Goal: Information Seeking & Learning: Learn about a topic

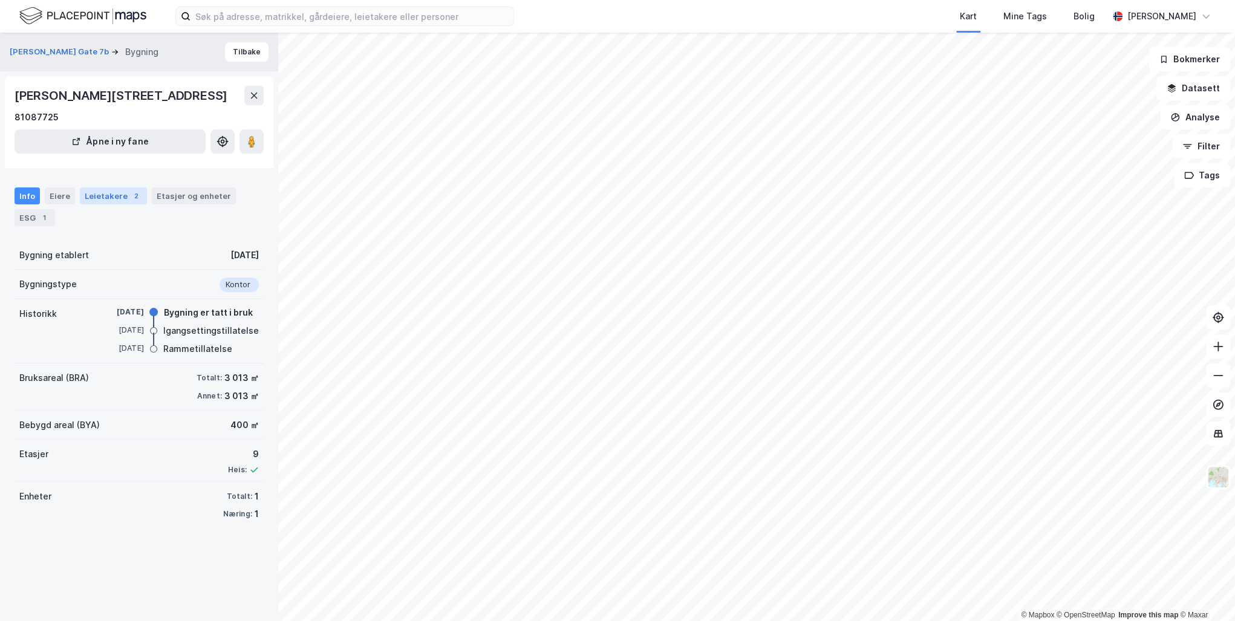
click at [106, 196] on div "Leietakere 2" at bounding box center [113, 196] width 67 height 17
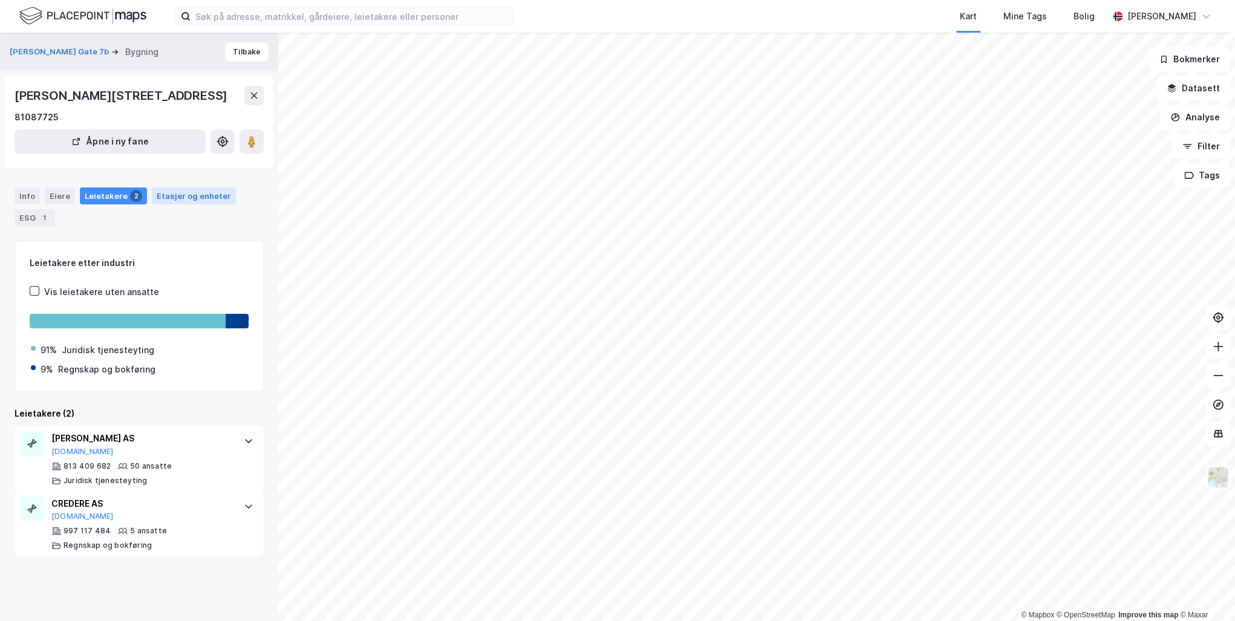
click at [192, 194] on div "Etasjer og enheter" at bounding box center [194, 196] width 74 height 11
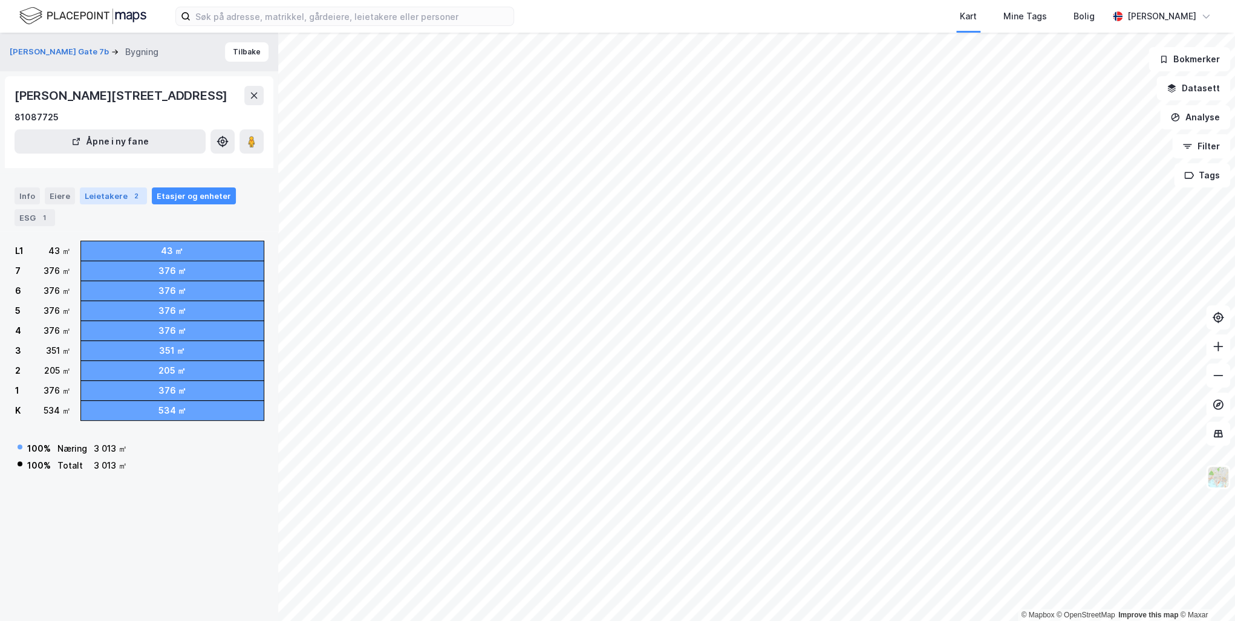
click at [130, 196] on div "2" at bounding box center [136, 196] width 12 height 12
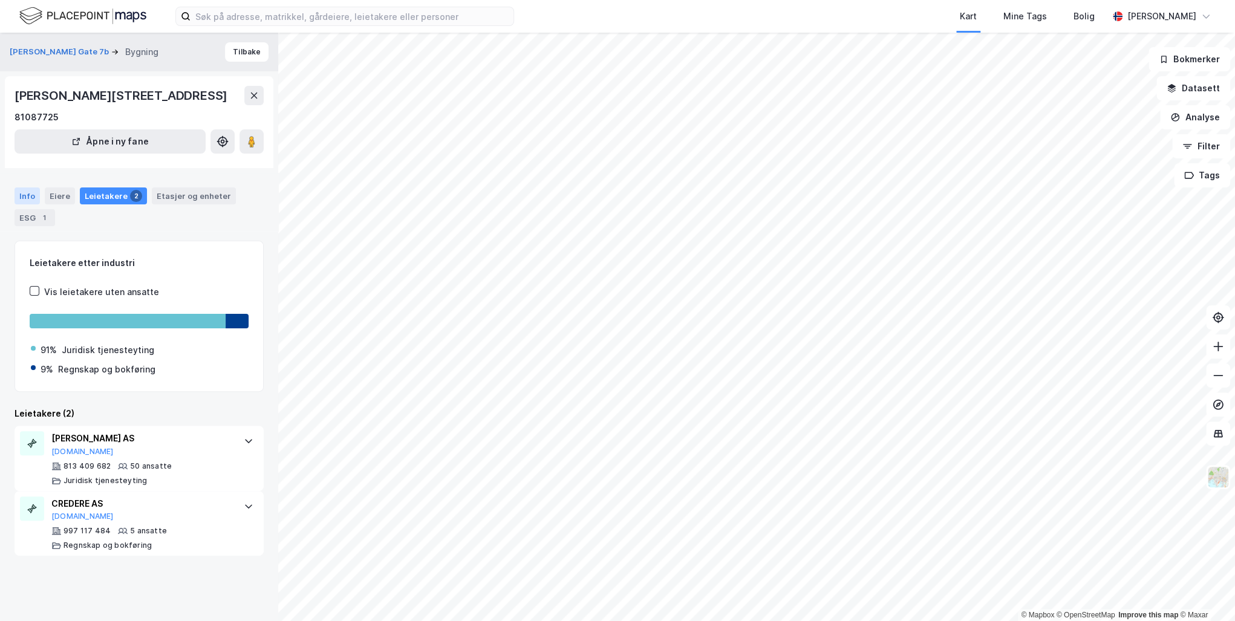
click at [28, 193] on div "Info" at bounding box center [27, 196] width 25 height 17
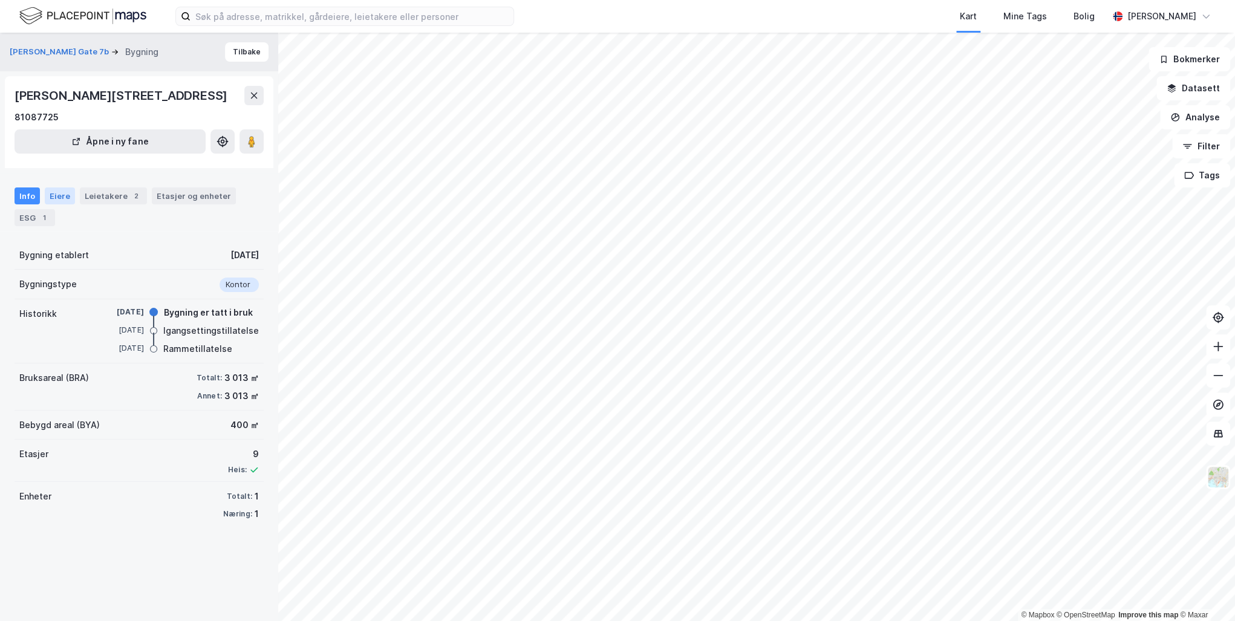
click at [60, 193] on div "Eiere" at bounding box center [60, 196] width 30 height 17
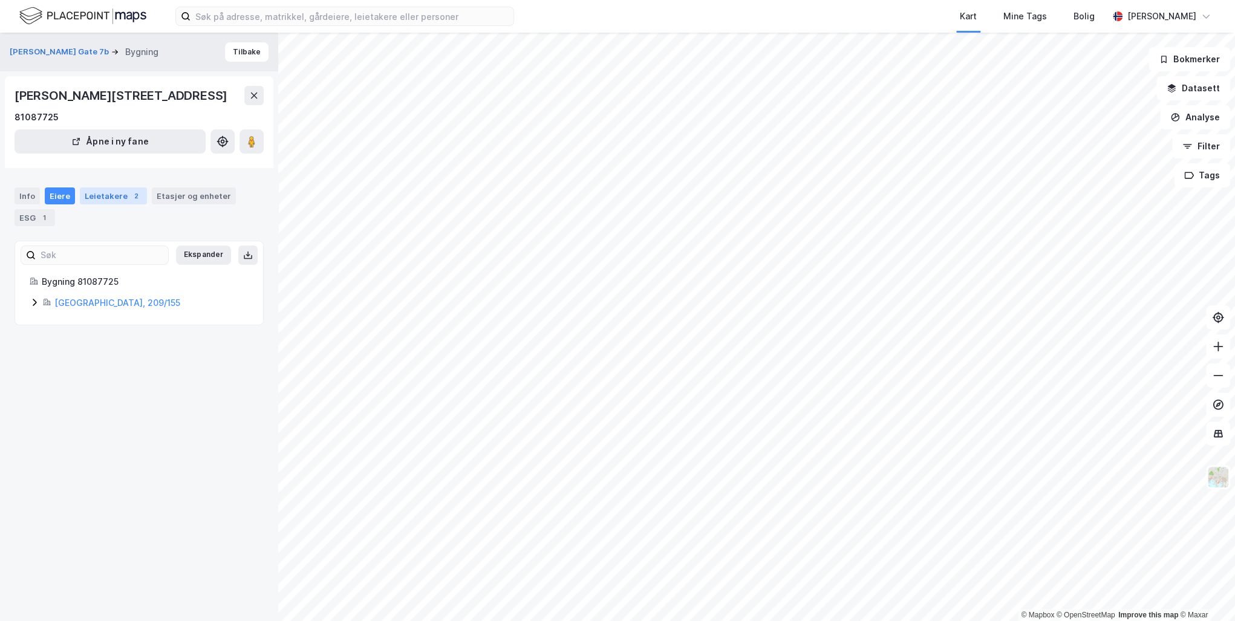
click at [113, 194] on div "Leietakere 2" at bounding box center [113, 196] width 67 height 17
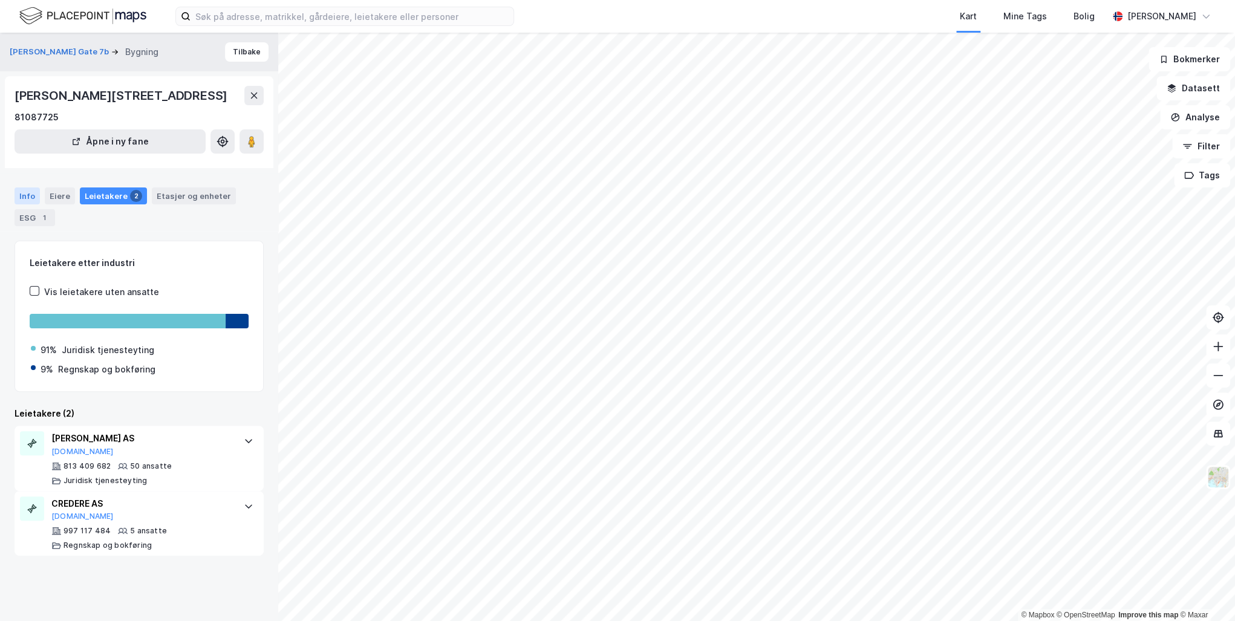
click at [31, 194] on div "Info" at bounding box center [27, 196] width 25 height 17
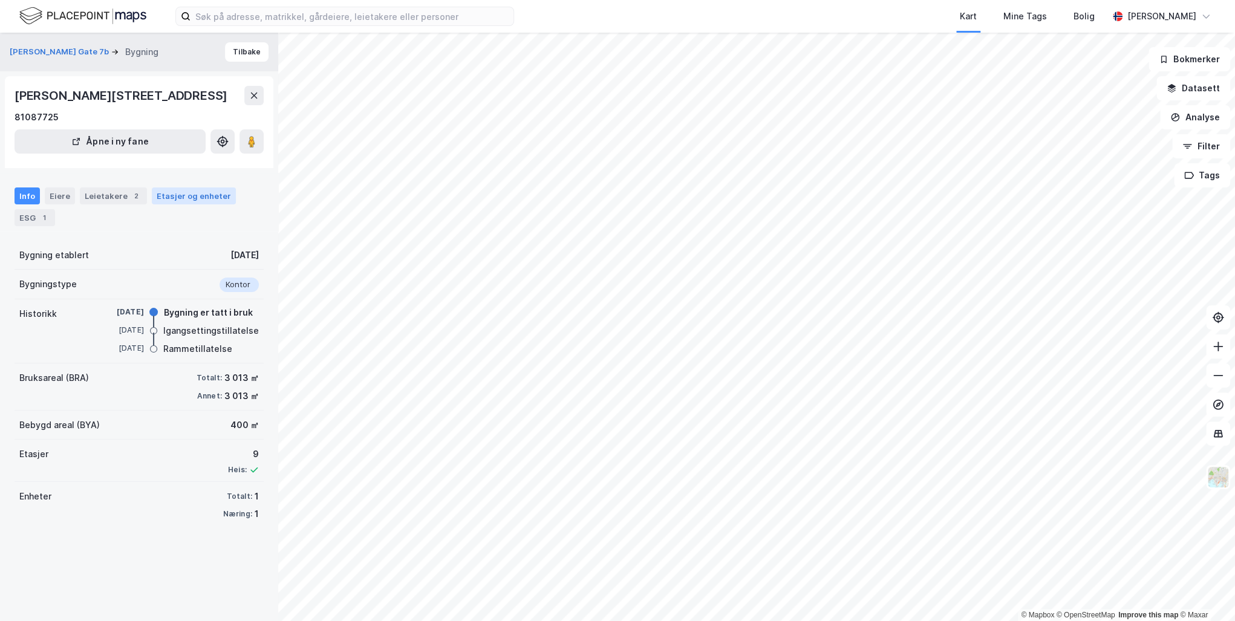
click at [171, 195] on div "Etasjer og enheter" at bounding box center [194, 196] width 74 height 11
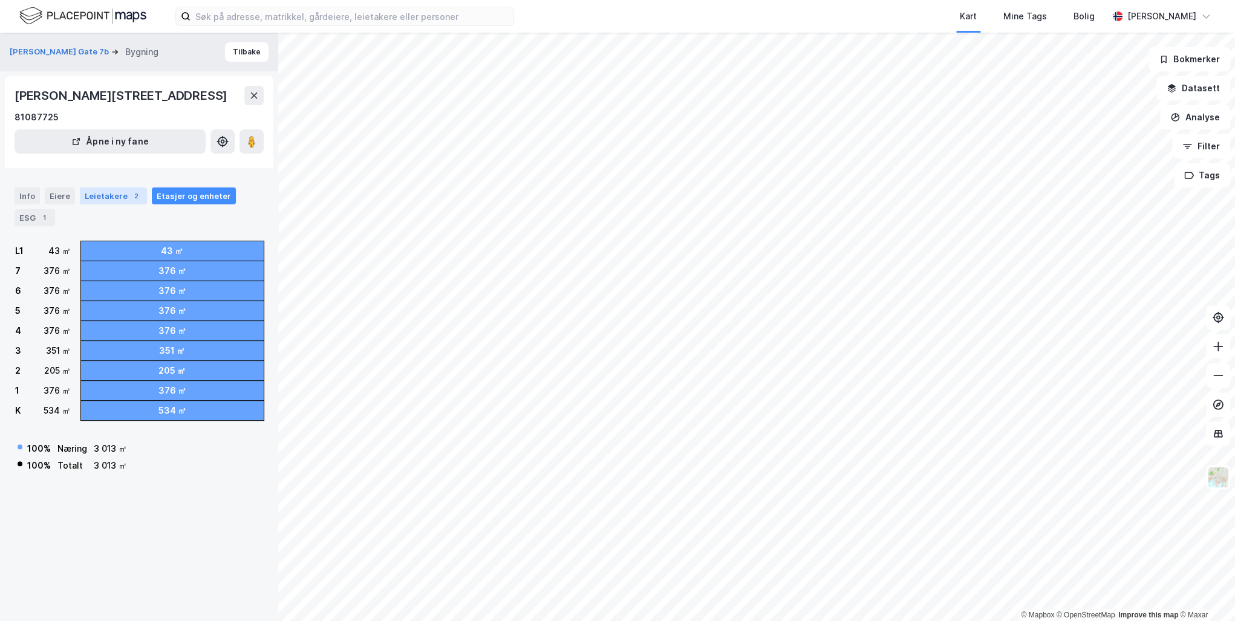
click at [111, 197] on div "Leietakere 2" at bounding box center [113, 196] width 67 height 17
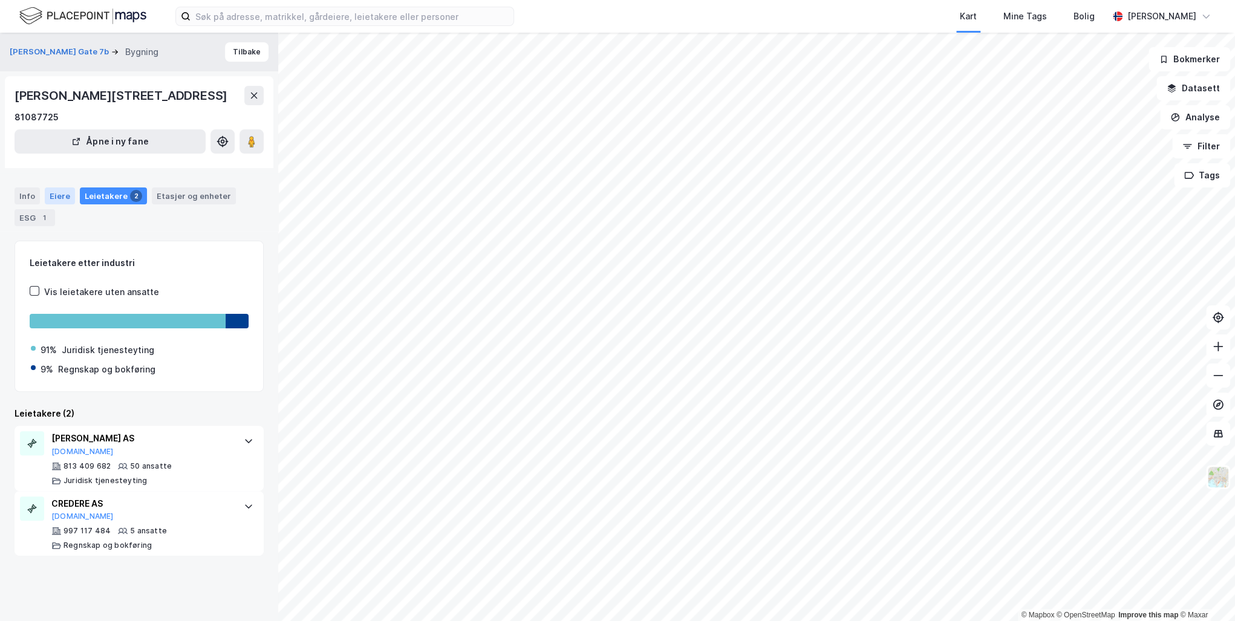
click at [71, 197] on div "Eiere" at bounding box center [60, 196] width 30 height 17
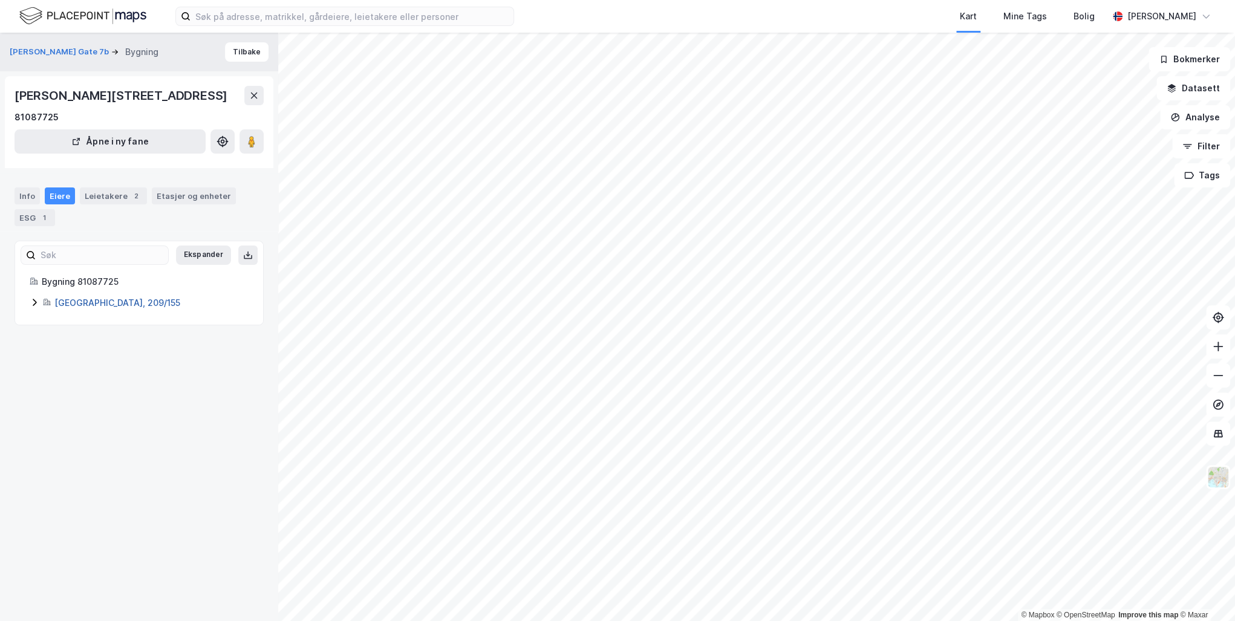
click at [71, 301] on link "Oslo, 209/155" at bounding box center [117, 303] width 126 height 10
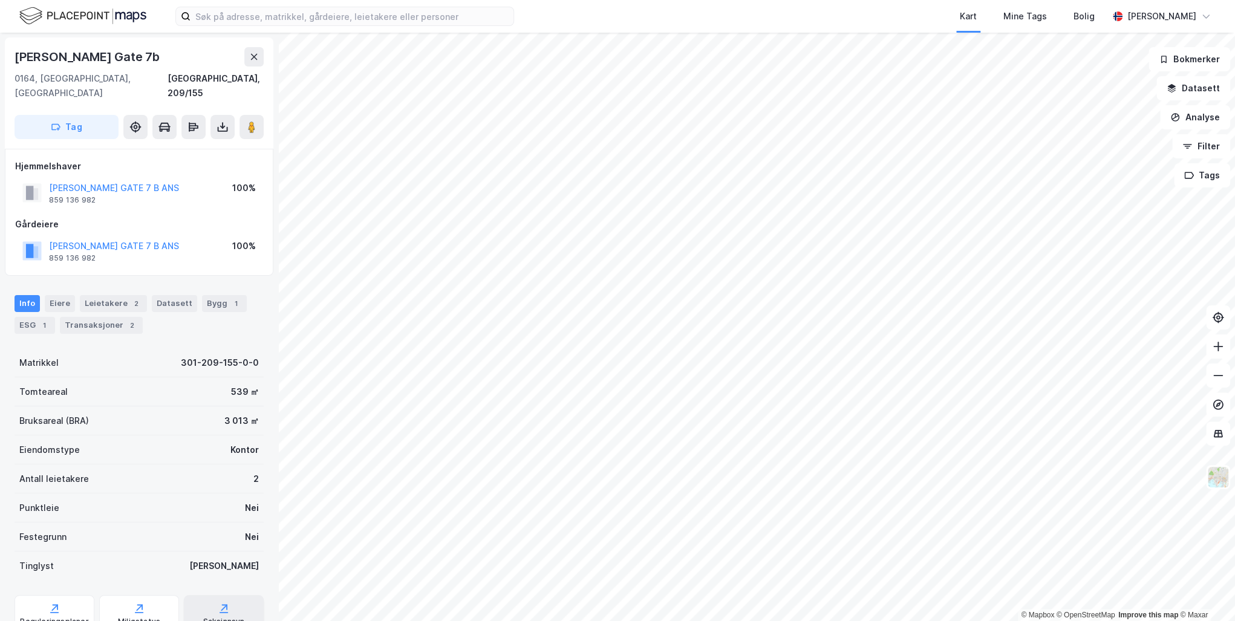
click at [196, 595] on div "Saksinnsyn" at bounding box center [224, 614] width 80 height 39
click at [271, 19] on input at bounding box center [352, 16] width 323 height 18
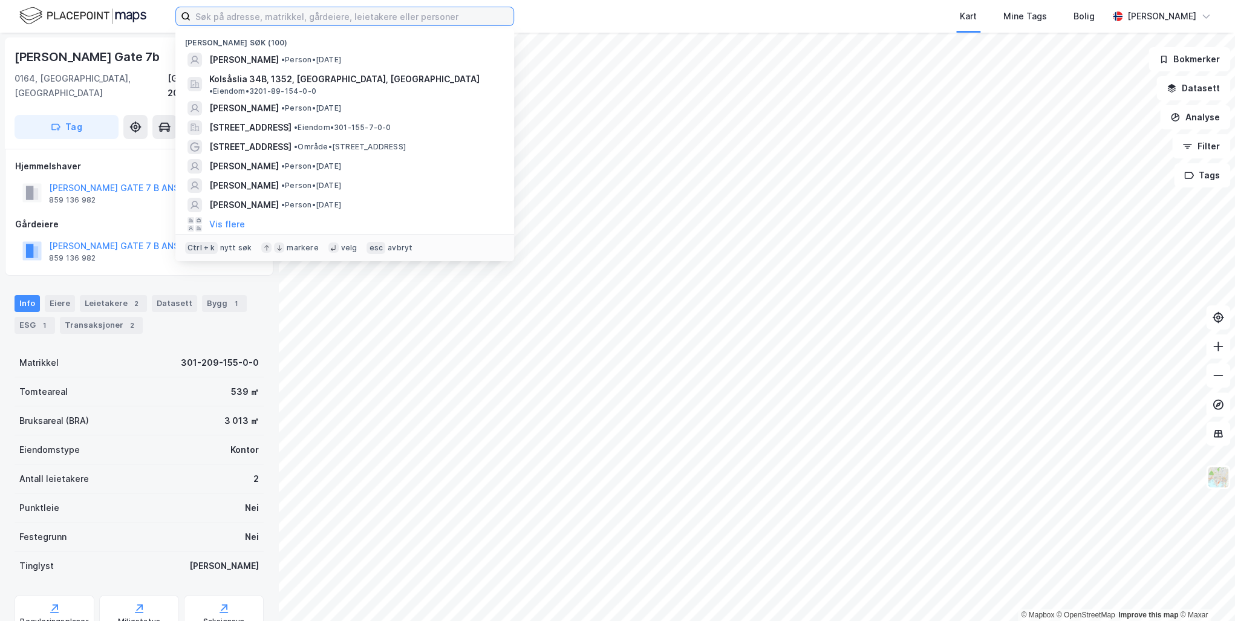
paste input "Stockfleths gate 9"
type input "Stockfleths gate 9"
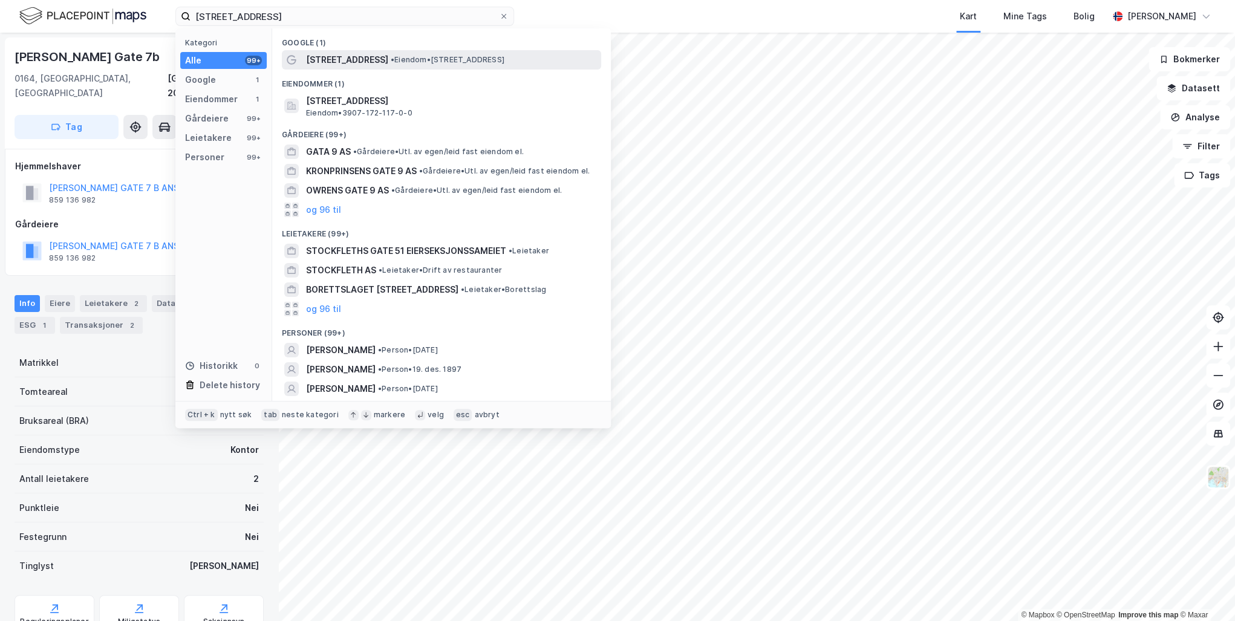
click at [367, 63] on span "Stockfleths gate 9" at bounding box center [347, 60] width 82 height 15
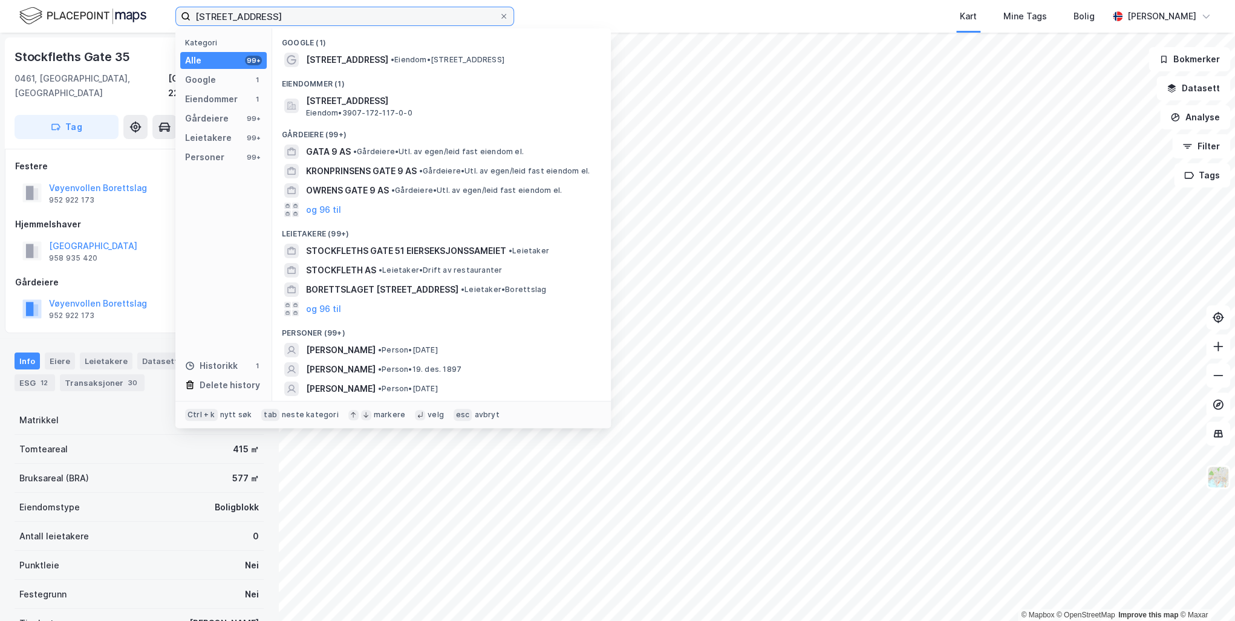
click at [293, 15] on input "Stockfleths gate 9" at bounding box center [345, 16] width 309 height 18
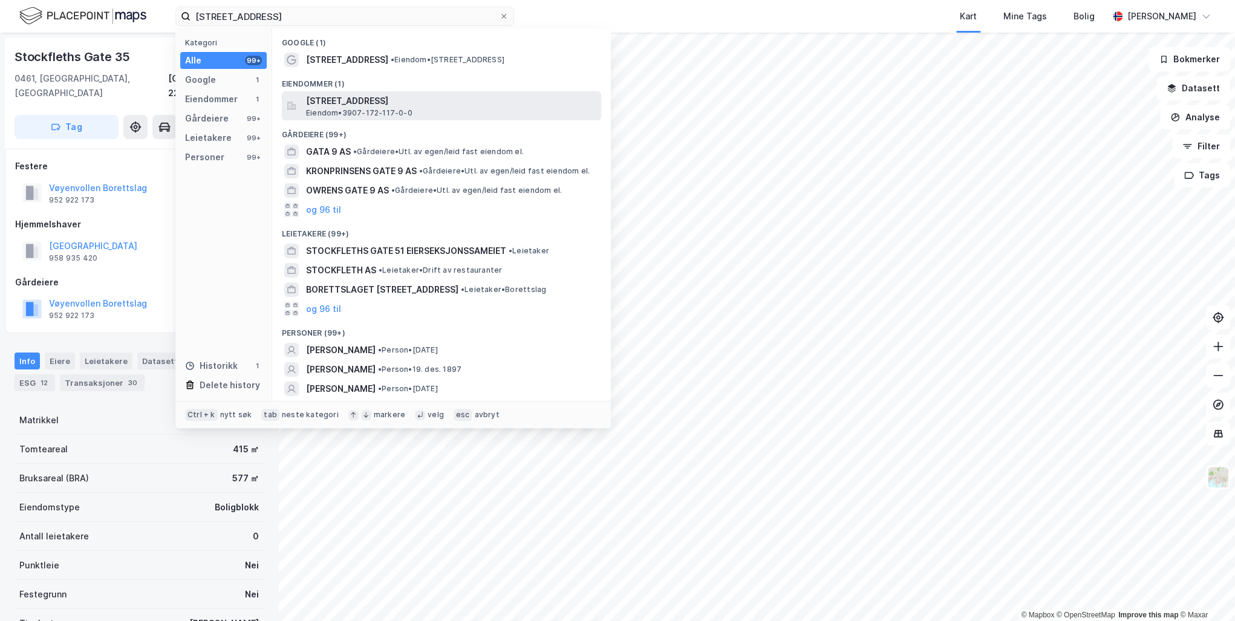
click at [356, 106] on span "Stockfleths gate 9, 3210, SANDEFJORD, SANDEFJORD" at bounding box center [451, 101] width 290 height 15
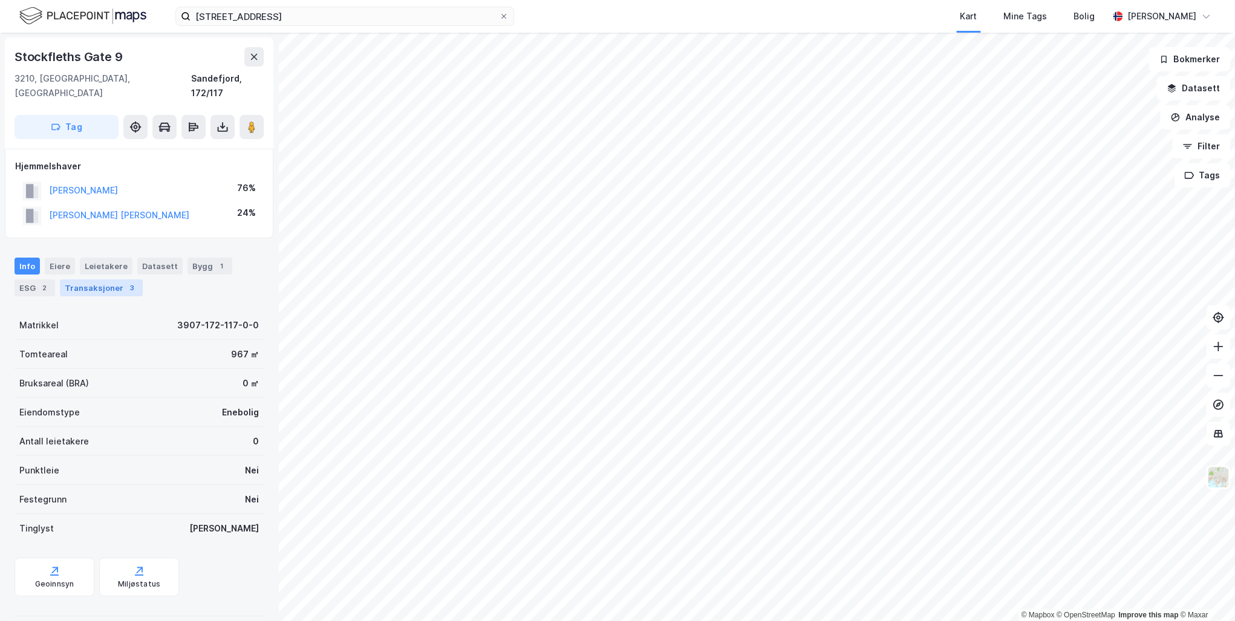
click at [99, 279] on div "Transaksjoner 3" at bounding box center [101, 287] width 83 height 17
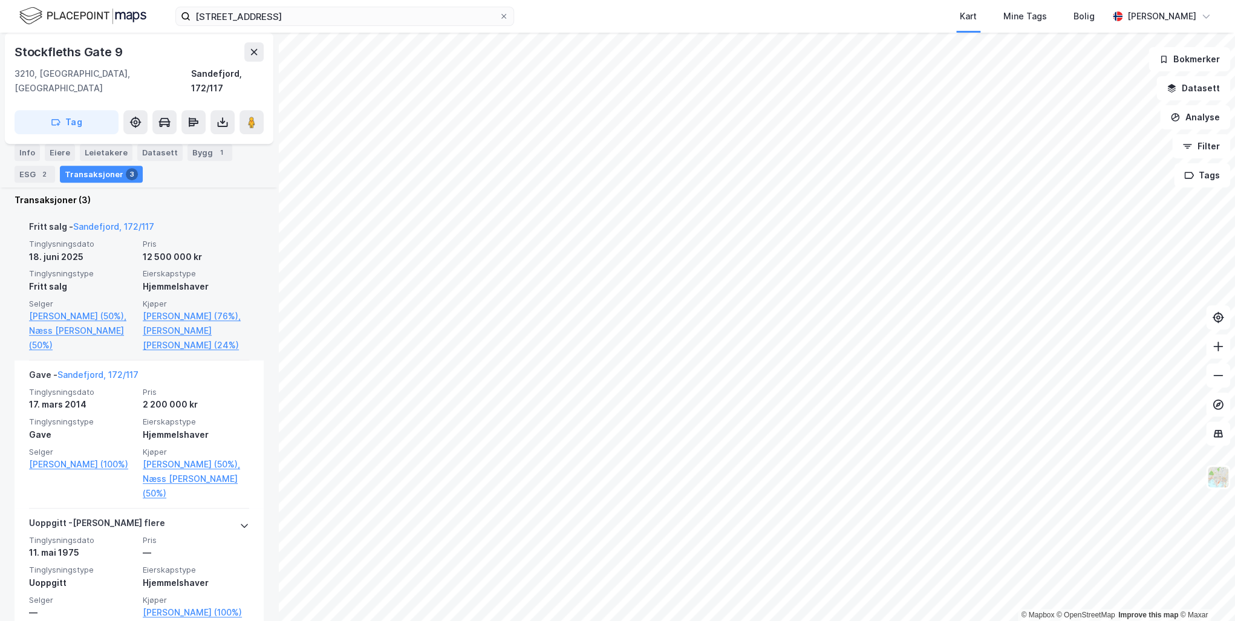
scroll to position [316, 0]
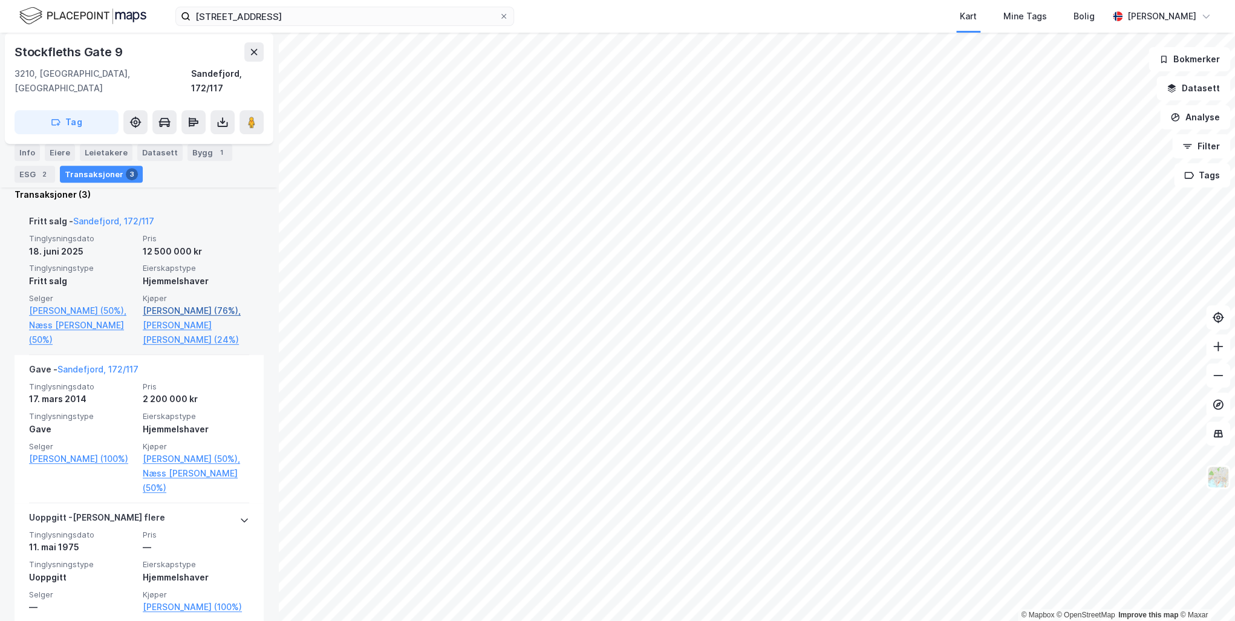
click at [157, 304] on link "Furuseth Elisabeth Kåss (76%)," at bounding box center [196, 311] width 106 height 15
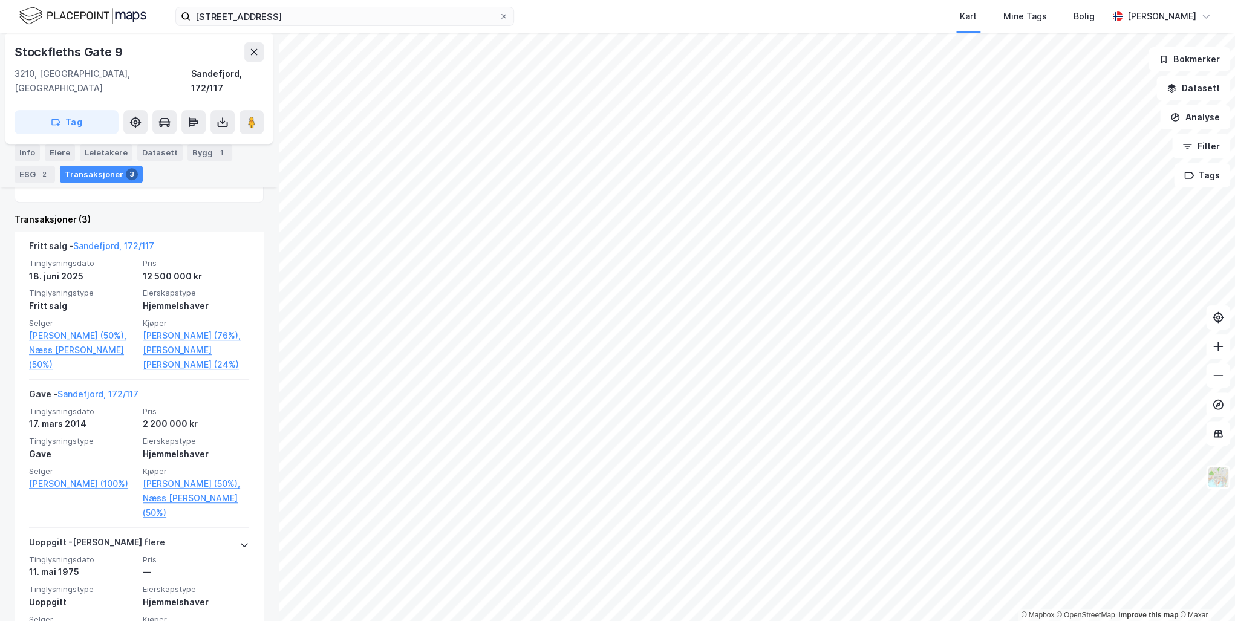
scroll to position [316, 0]
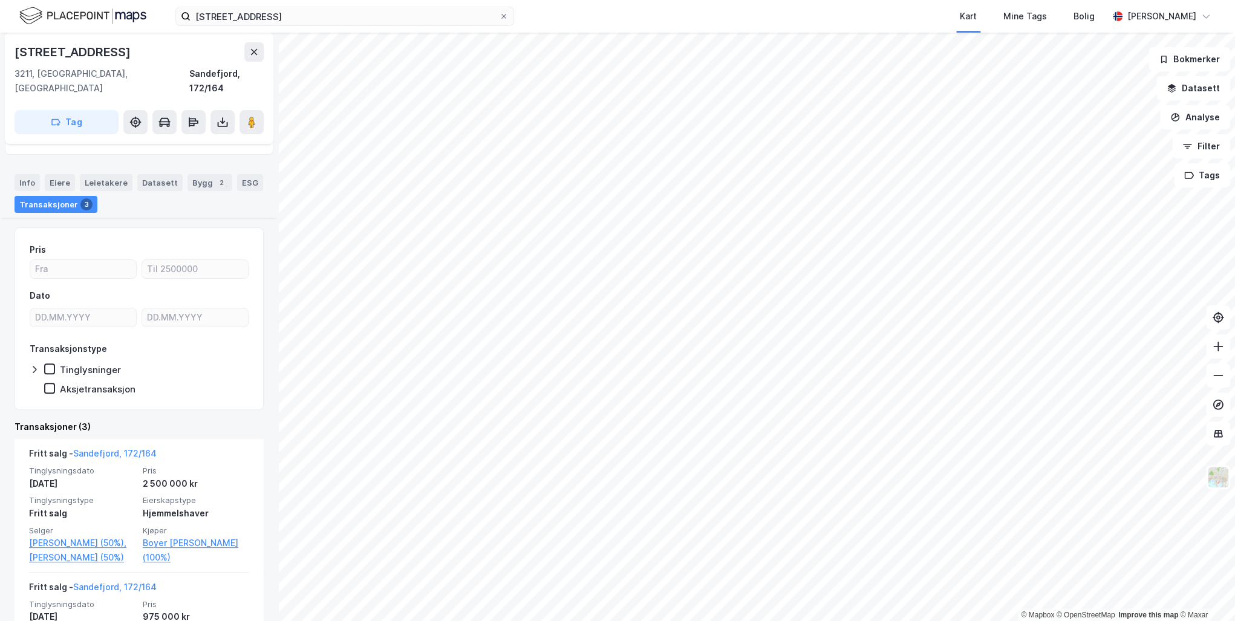
scroll to position [194, 0]
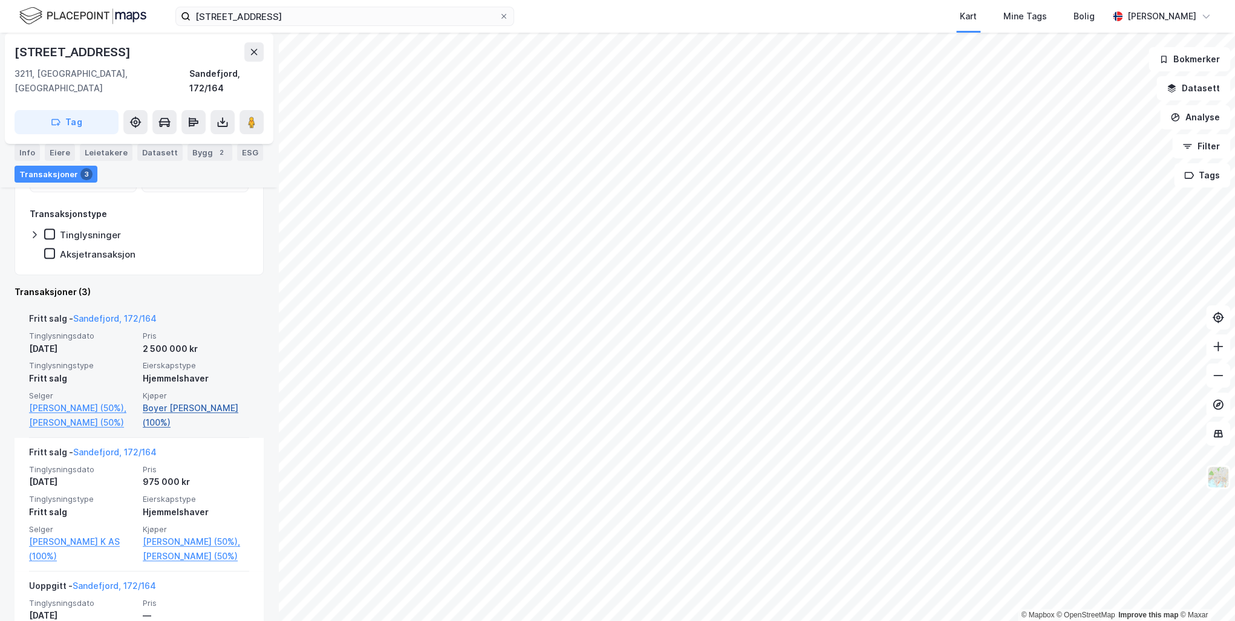
click at [157, 401] on link "Boyer Merete Gulliksen (100%)" at bounding box center [196, 415] width 106 height 29
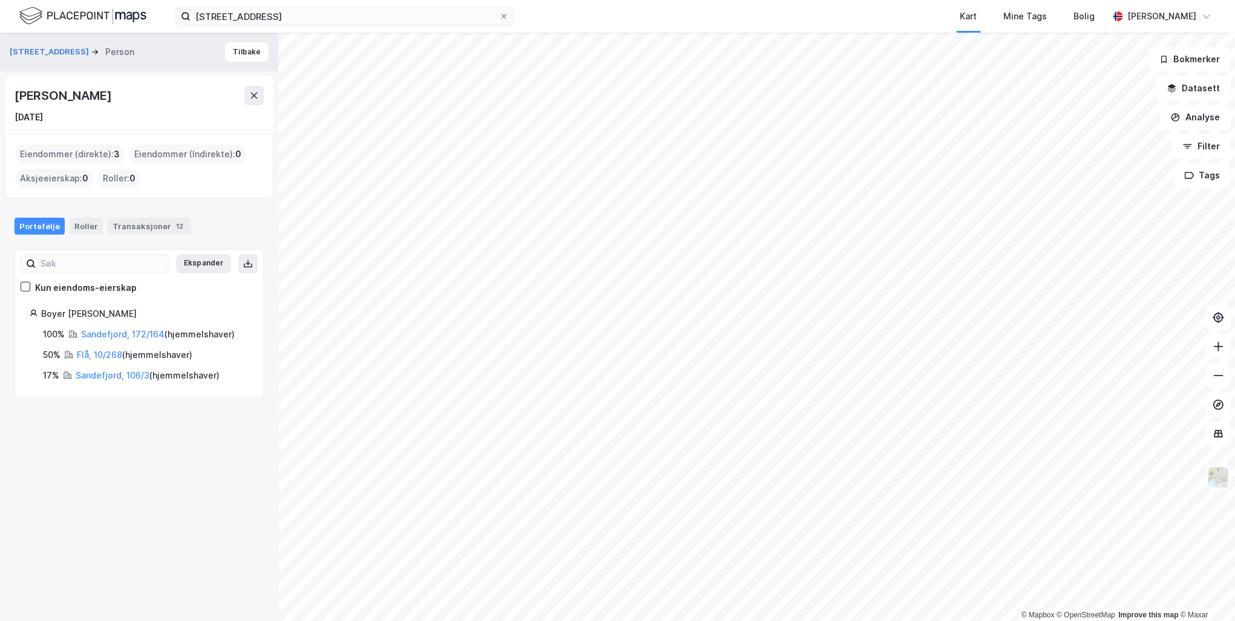
drag, startPoint x: 166, startPoint y: 94, endPoint x: 13, endPoint y: 96, distance: 153.1
click at [13, 96] on div "Merete Gulliksen Boyer 21. nov. 1970" at bounding box center [139, 105] width 269 height 58
drag, startPoint x: 13, startPoint y: 96, endPoint x: 54, endPoint y: 97, distance: 40.5
copy div "Merete Gulliksen Boyer"
click at [107, 374] on link "Sandefjord, 106/3" at bounding box center [113, 375] width 74 height 10
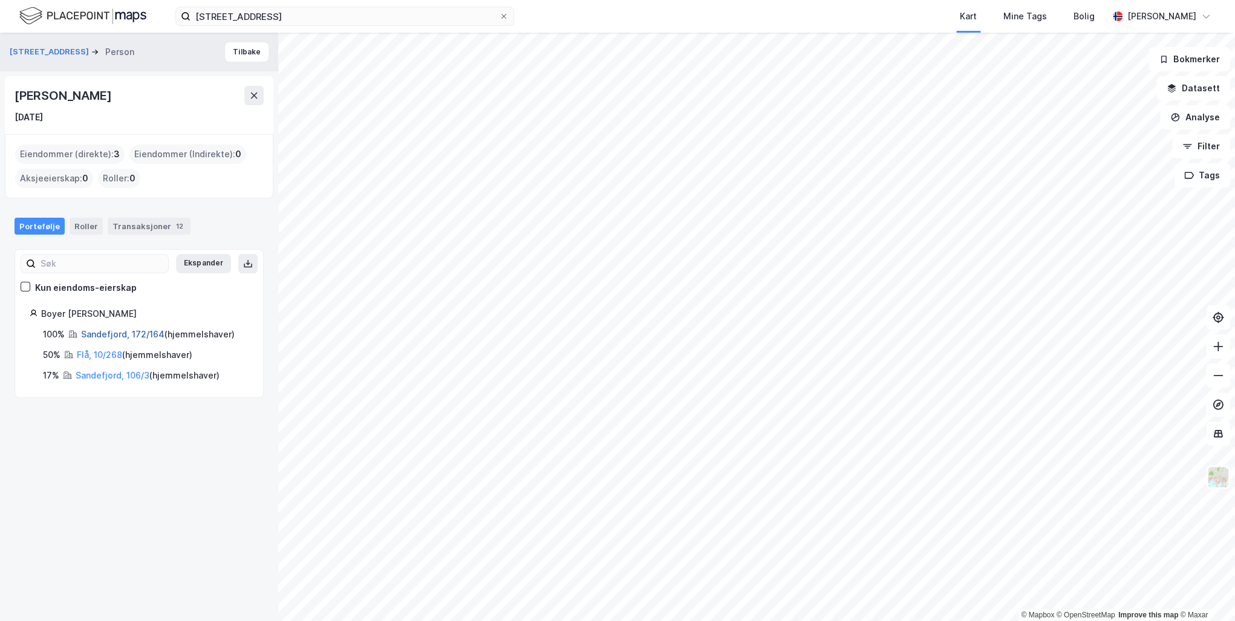
click at [102, 336] on link "Sandefjord, 172/164" at bounding box center [122, 334] width 83 height 10
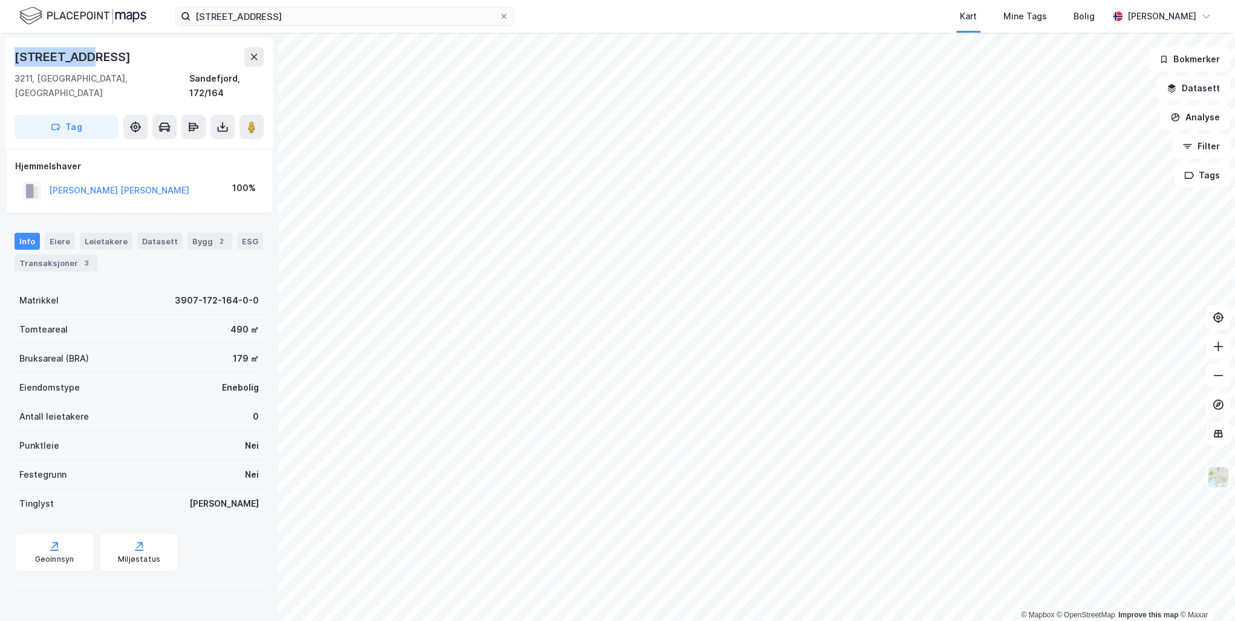
drag, startPoint x: 82, startPoint y: 57, endPoint x: 14, endPoint y: 57, distance: 68.4
click at [14, 57] on div "Kirkegata 7 3211, Sandefjord, Vestfold Sandefjord, 172/164 Tag" at bounding box center [139, 93] width 269 height 111
copy div "Kirkegata 7"
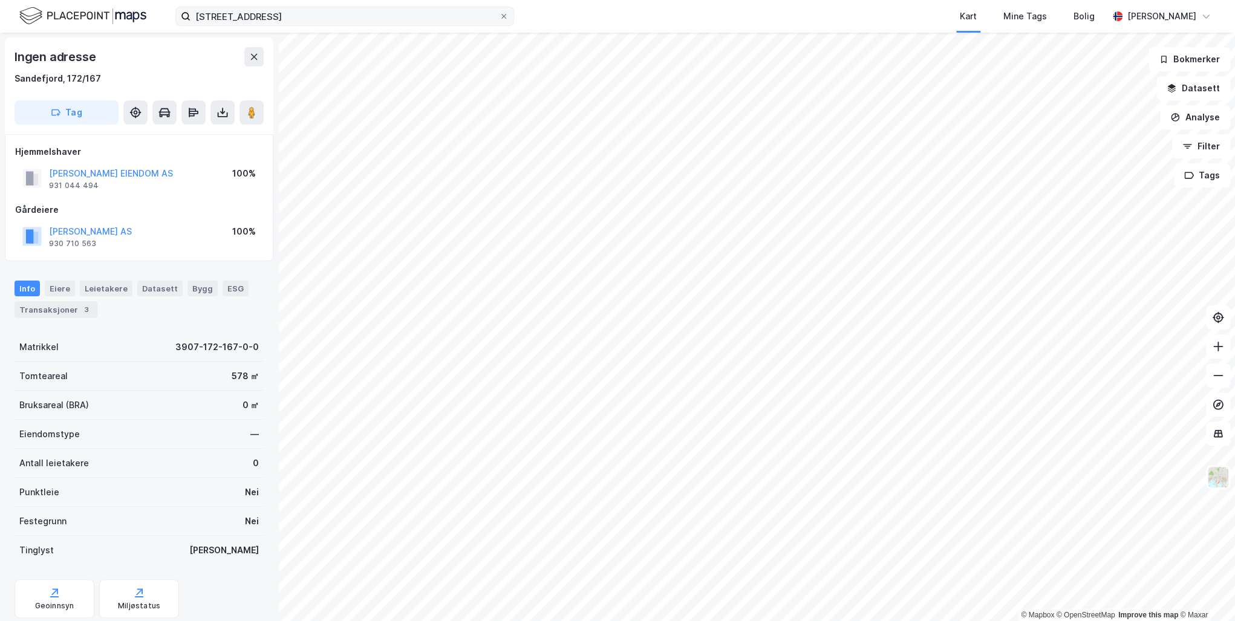
scroll to position [2, 0]
click at [0, 0] on button "K UELAND EIENDOM AS" at bounding box center [0, 0] width 0 height 0
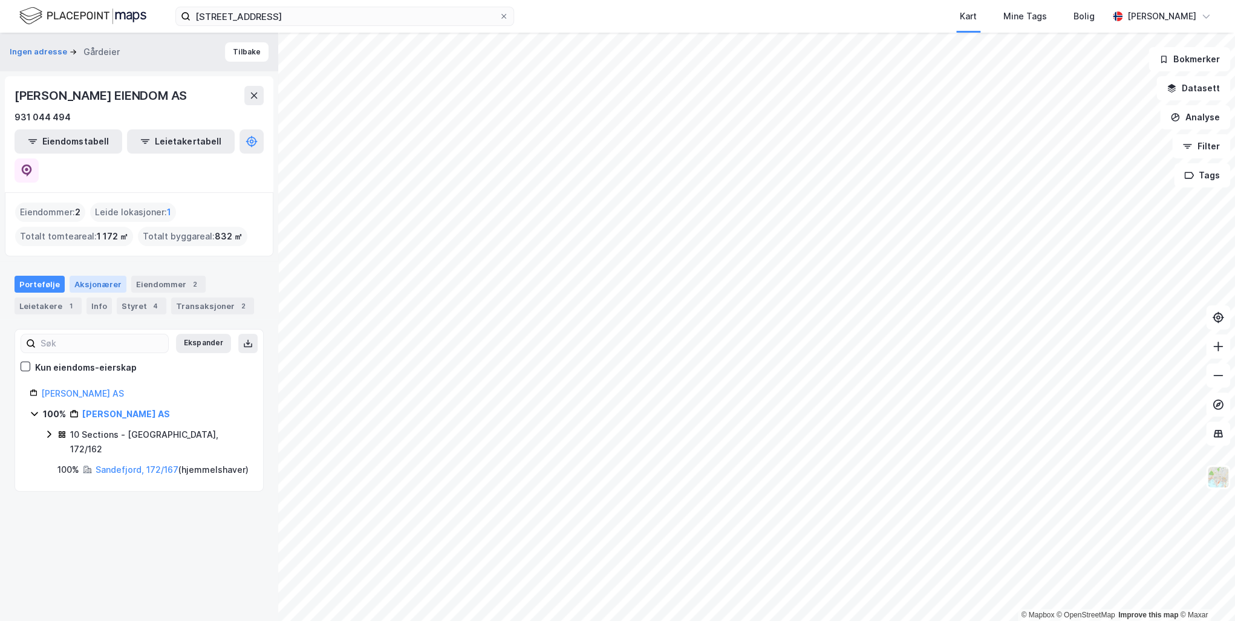
click at [87, 276] on div "Aksjonærer" at bounding box center [98, 284] width 57 height 17
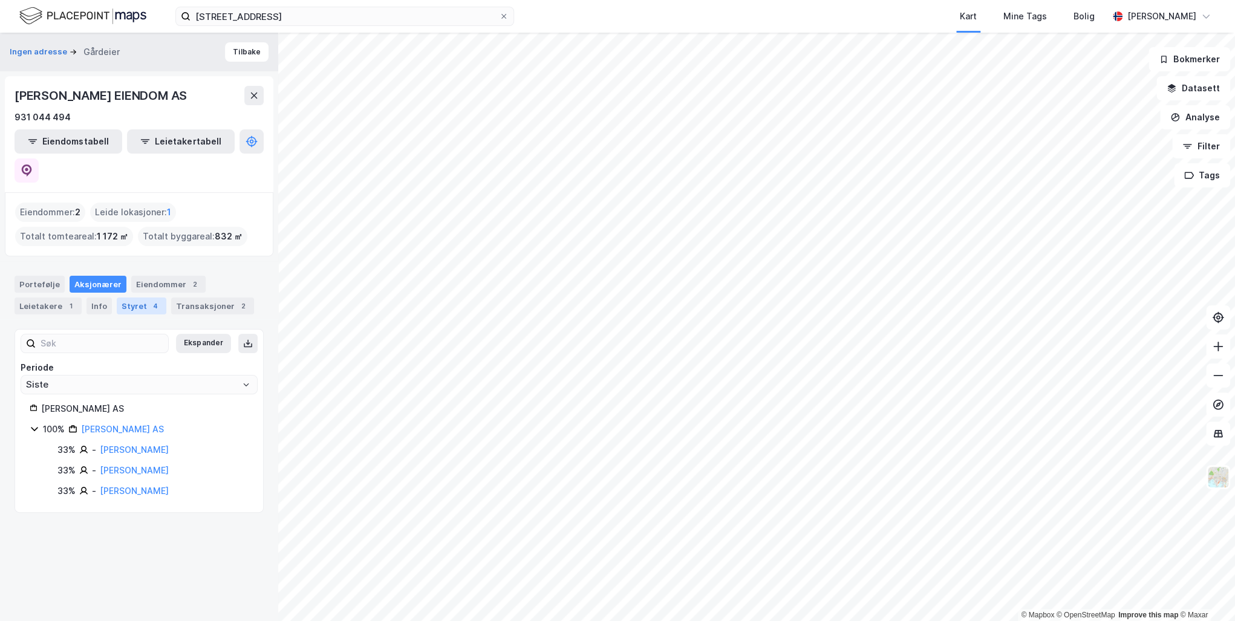
click at [131, 298] on div "Styret 4" at bounding box center [142, 306] width 50 height 17
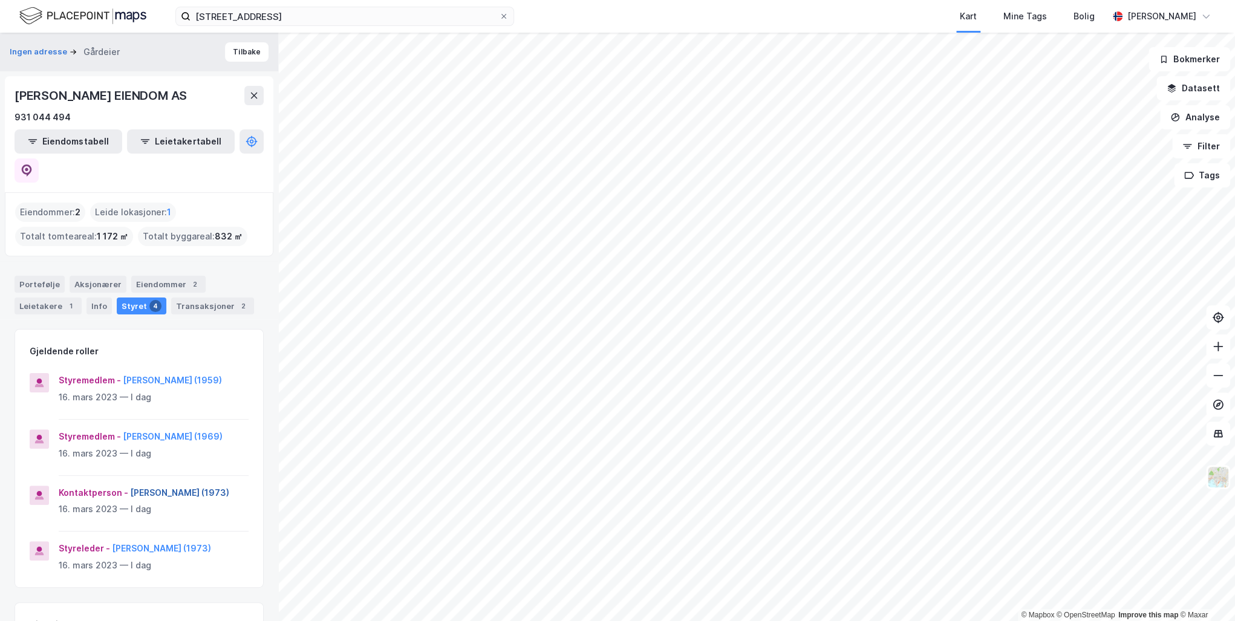
click at [0, 0] on button "Knut Thomas Ueland (1973)" at bounding box center [0, 0] width 0 height 0
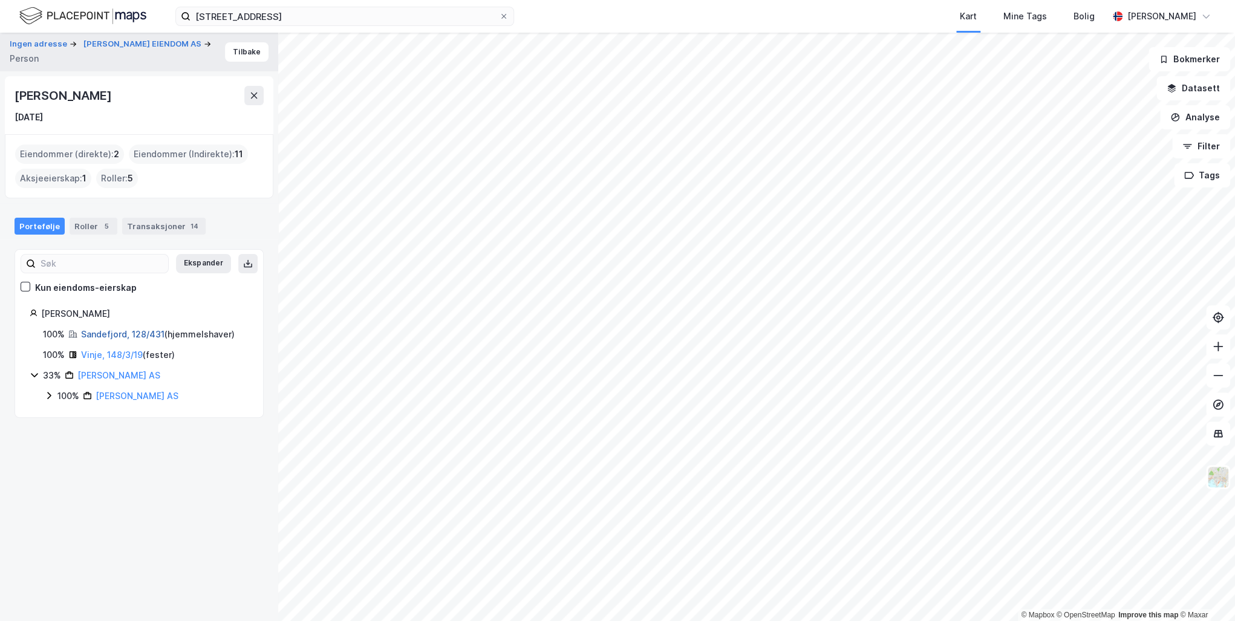
click at [118, 329] on link "Sandefjord, 128/431" at bounding box center [122, 334] width 83 height 10
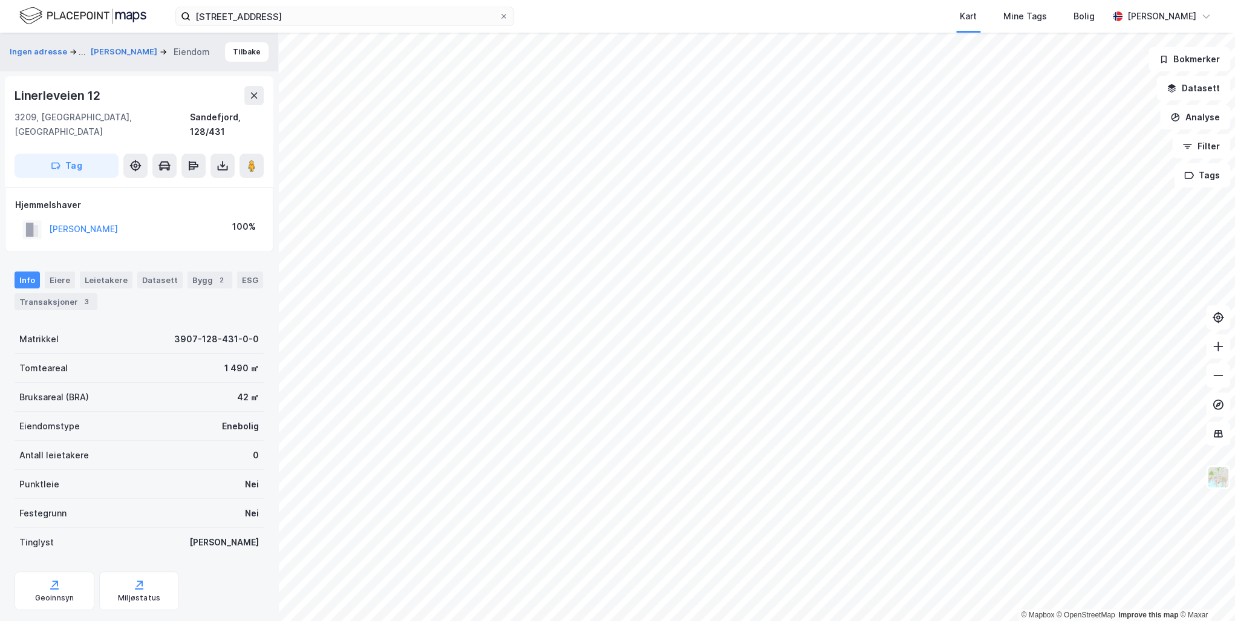
scroll to position [2, 0]
drag, startPoint x: 104, startPoint y: 191, endPoint x: 114, endPoint y: 185, distance: 11.1
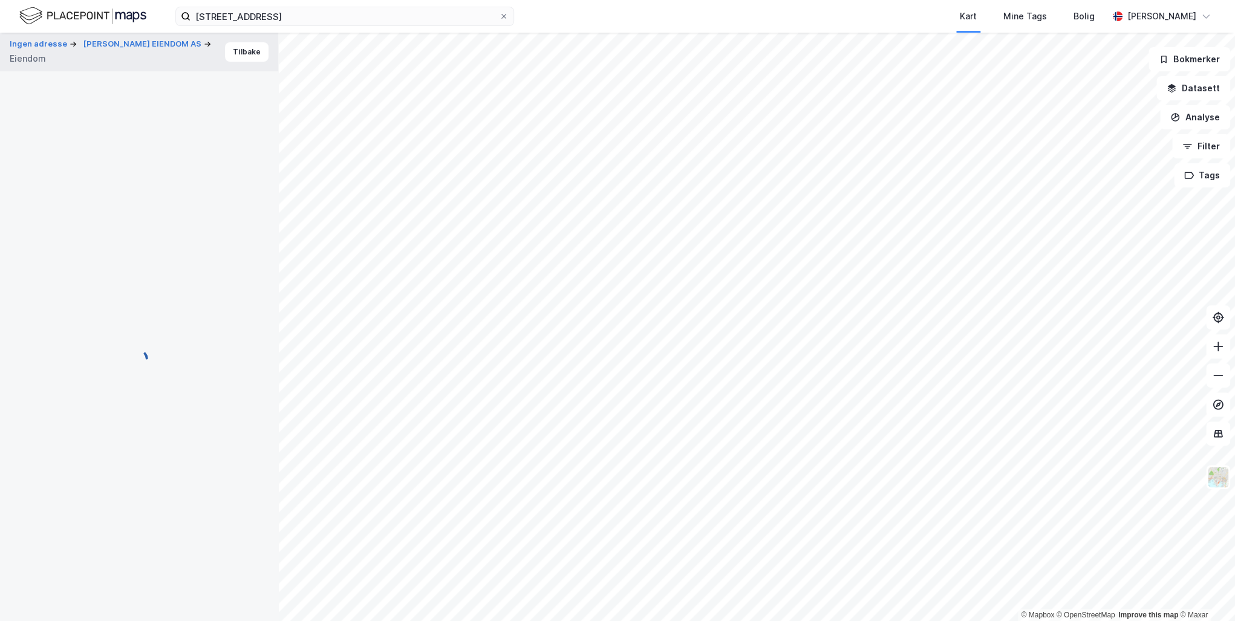
scroll to position [2, 0]
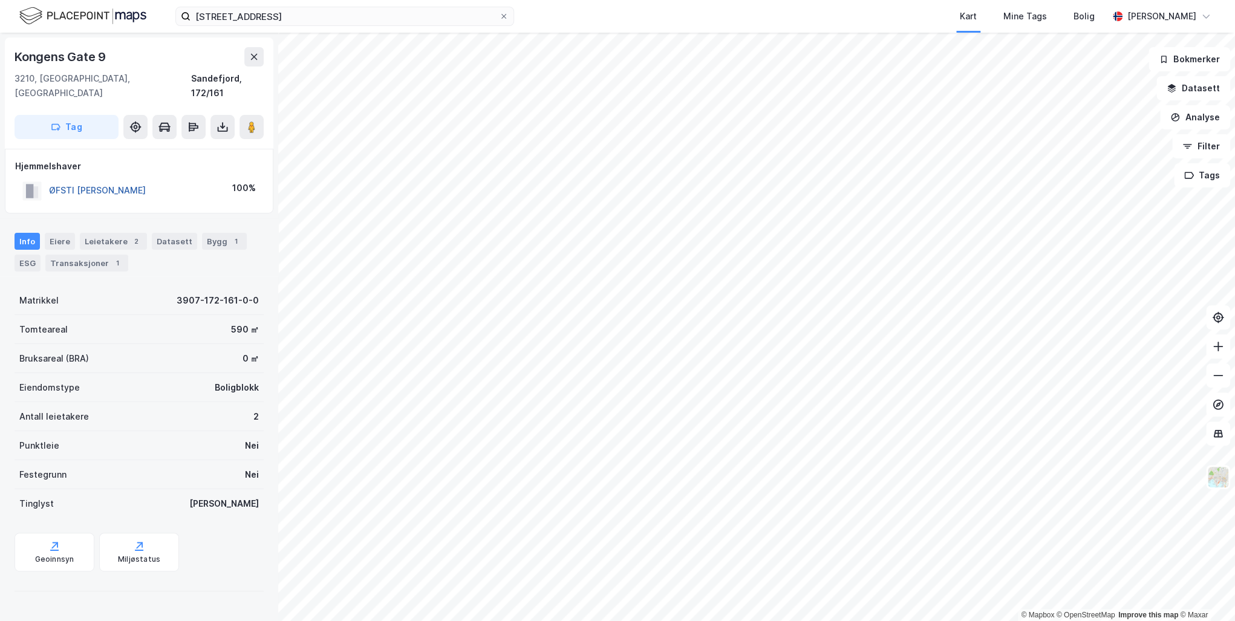
click at [0, 0] on button "ØFSTI ANNE MARIE ANDA" at bounding box center [0, 0] width 0 height 0
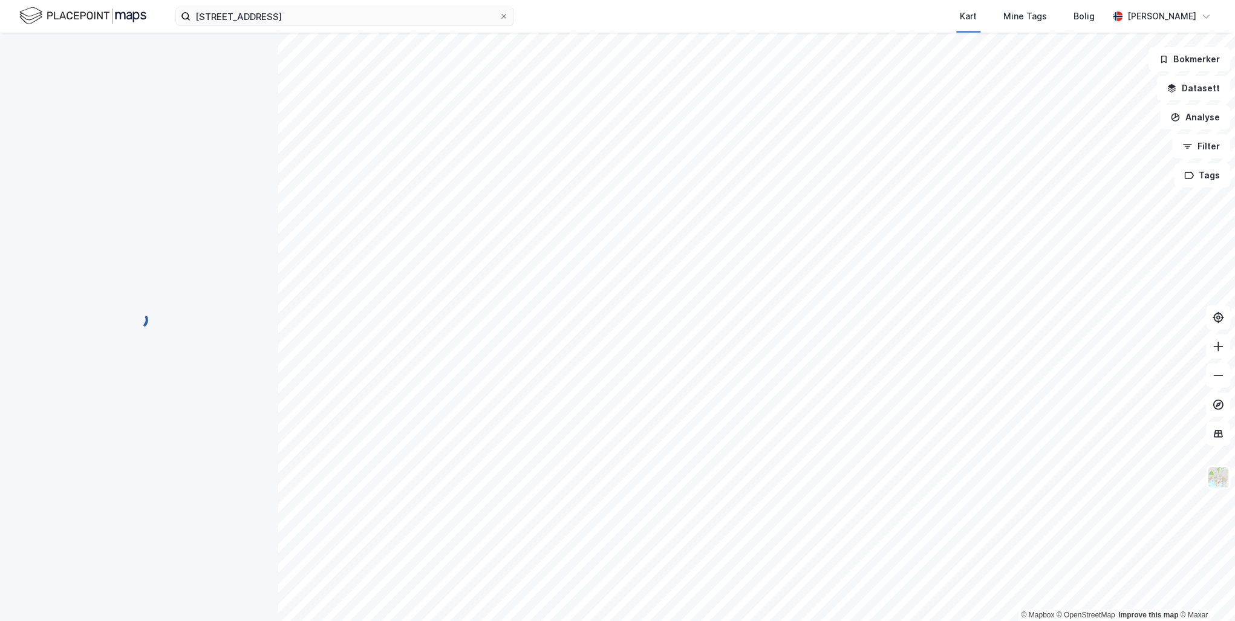
scroll to position [2, 0]
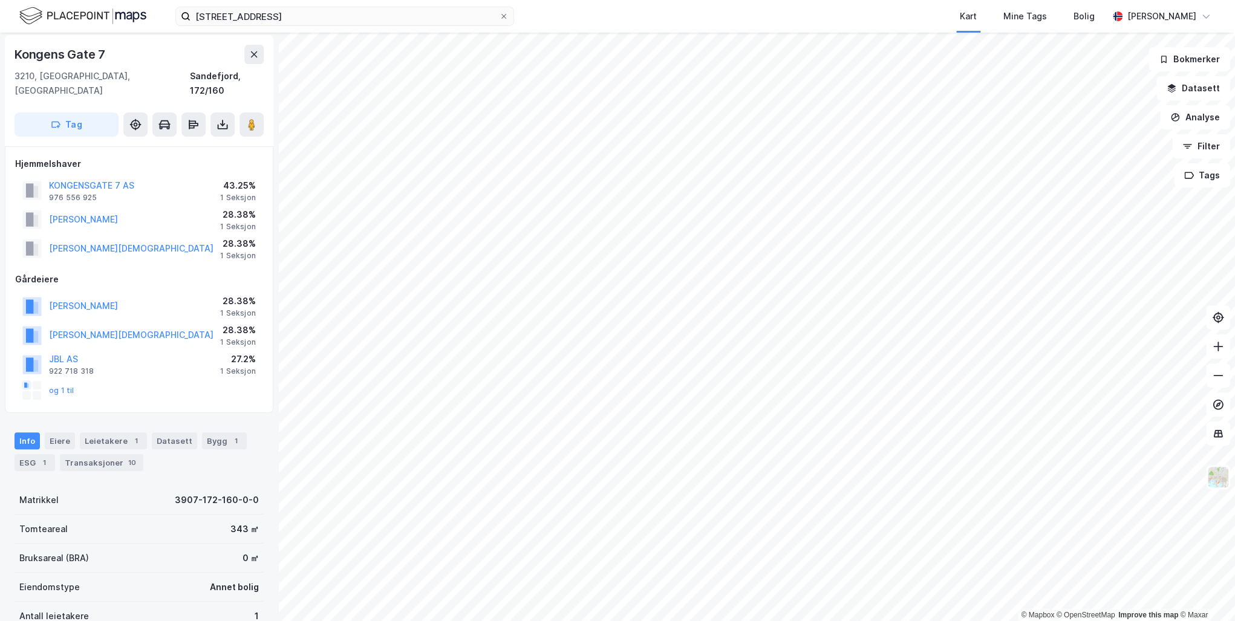
scroll to position [2, 0]
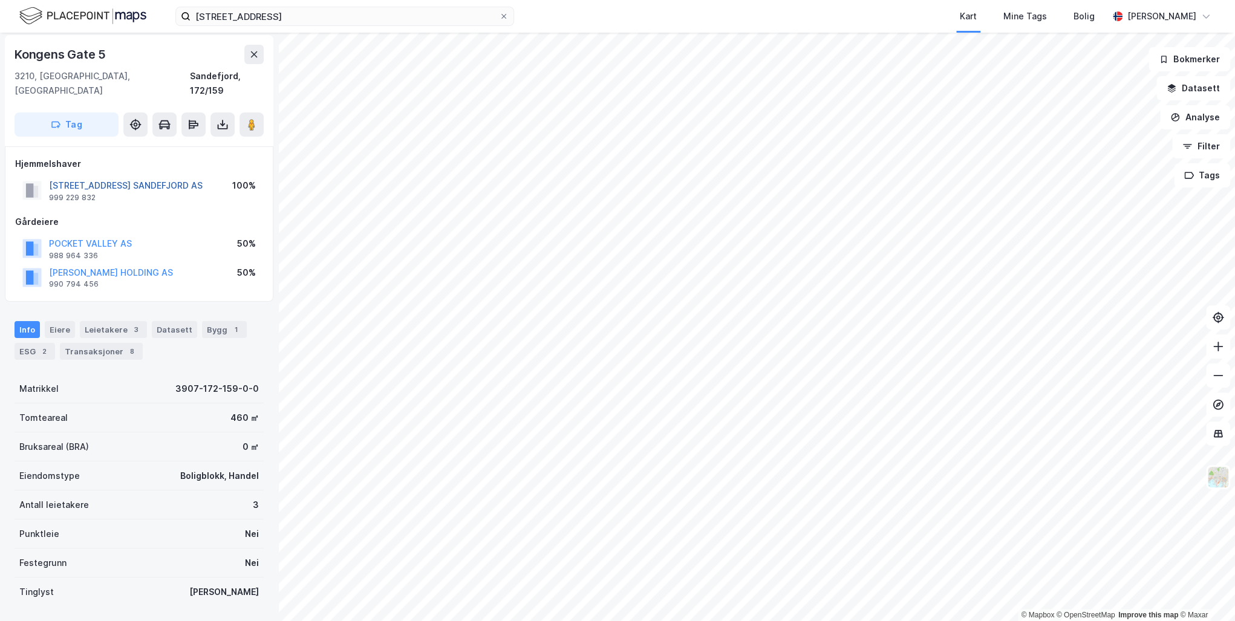
click at [0, 0] on button "KONGENS GATE 5 SANDEFJORD AS" at bounding box center [0, 0] width 0 height 0
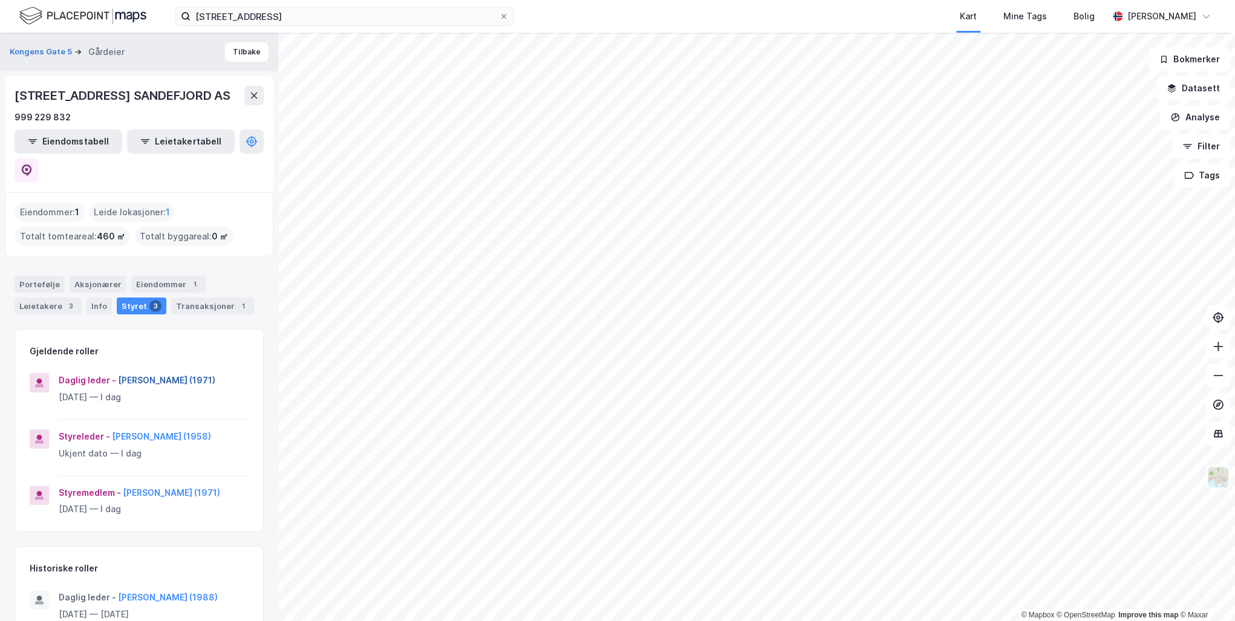
click at [0, 0] on button "Morten Sørsveen (1971)" at bounding box center [0, 0] width 0 height 0
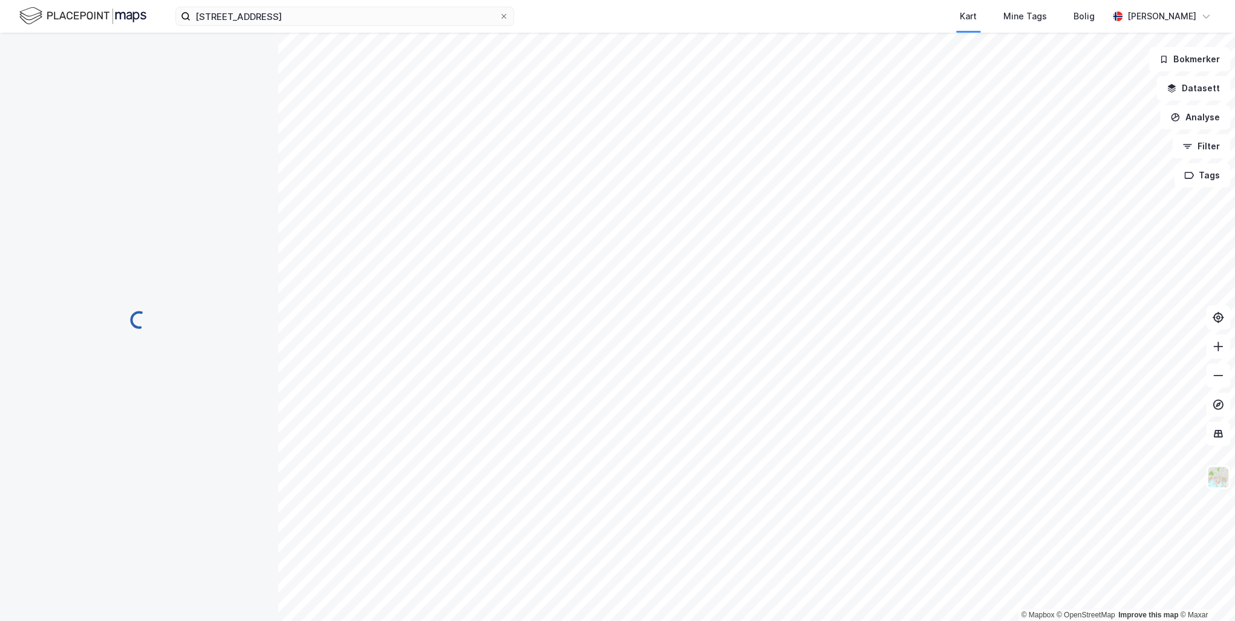
scroll to position [2, 0]
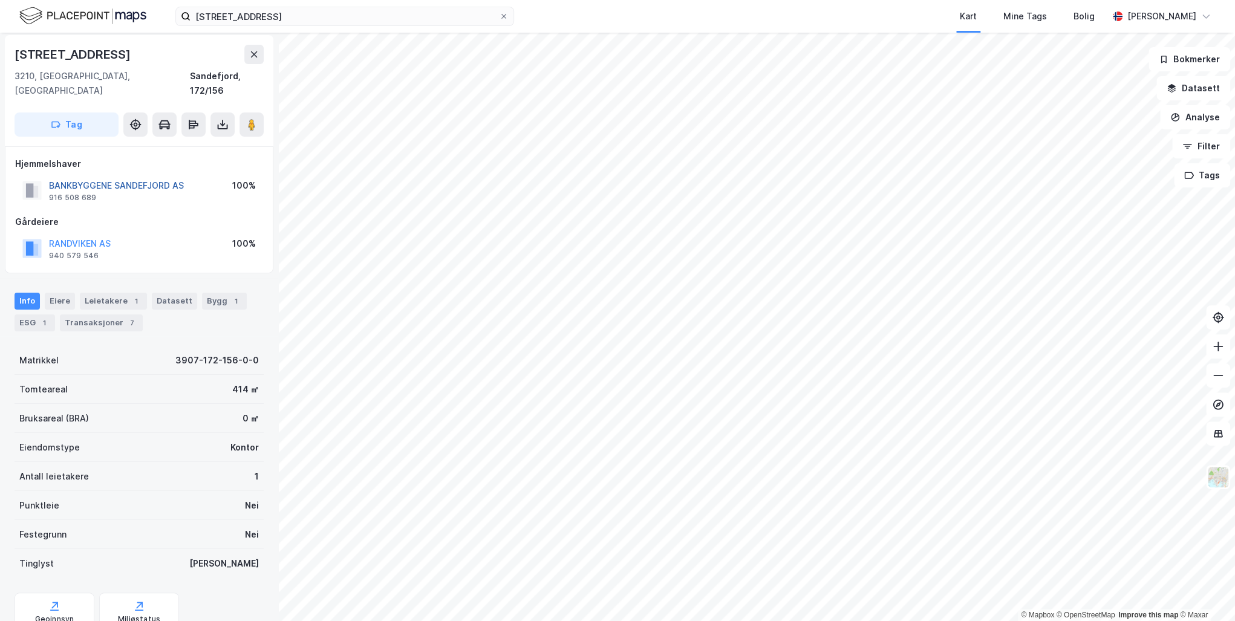
click at [0, 0] on button "BANKBYGGENE SANDEFJORD AS" at bounding box center [0, 0] width 0 height 0
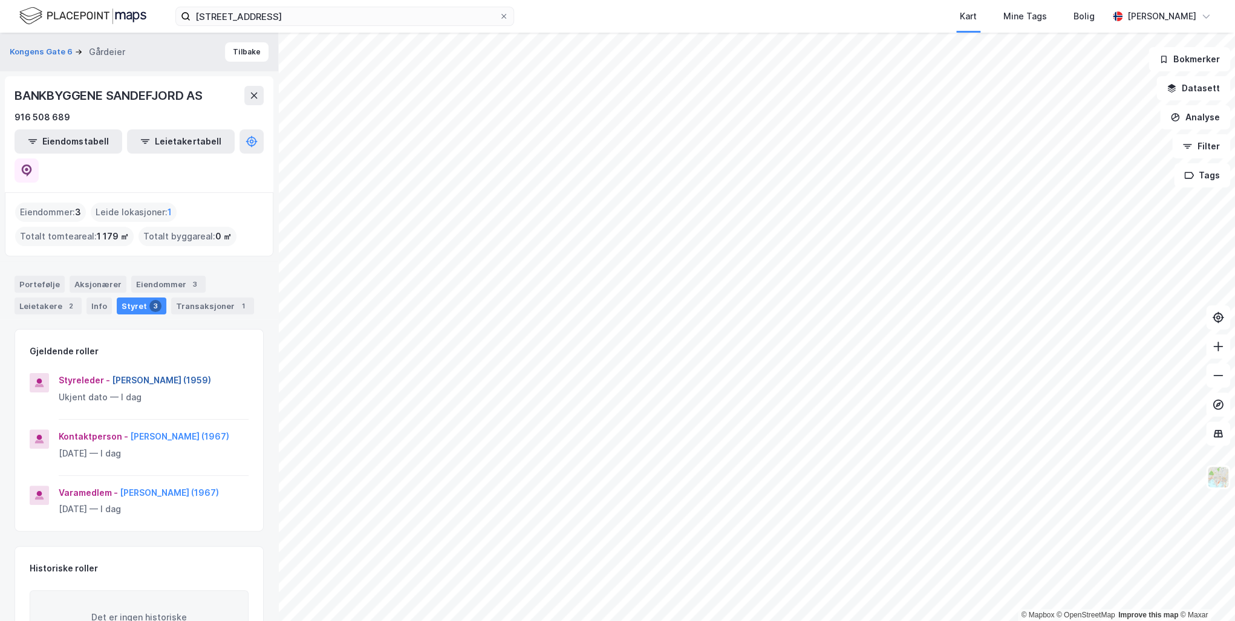
click at [0, 0] on button "Einar Andreas Sissener (1959)" at bounding box center [0, 0] width 0 height 0
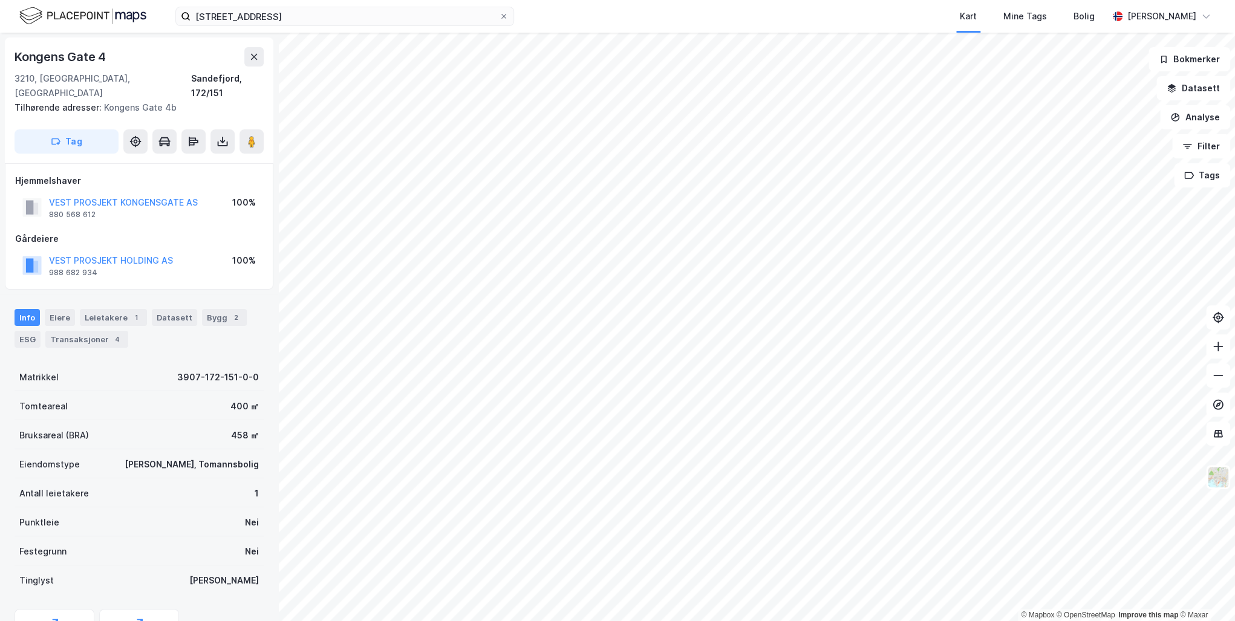
scroll to position [2, 0]
click at [0, 0] on button "VEST PROSJEKT KONGENSGATE AS" at bounding box center [0, 0] width 0 height 0
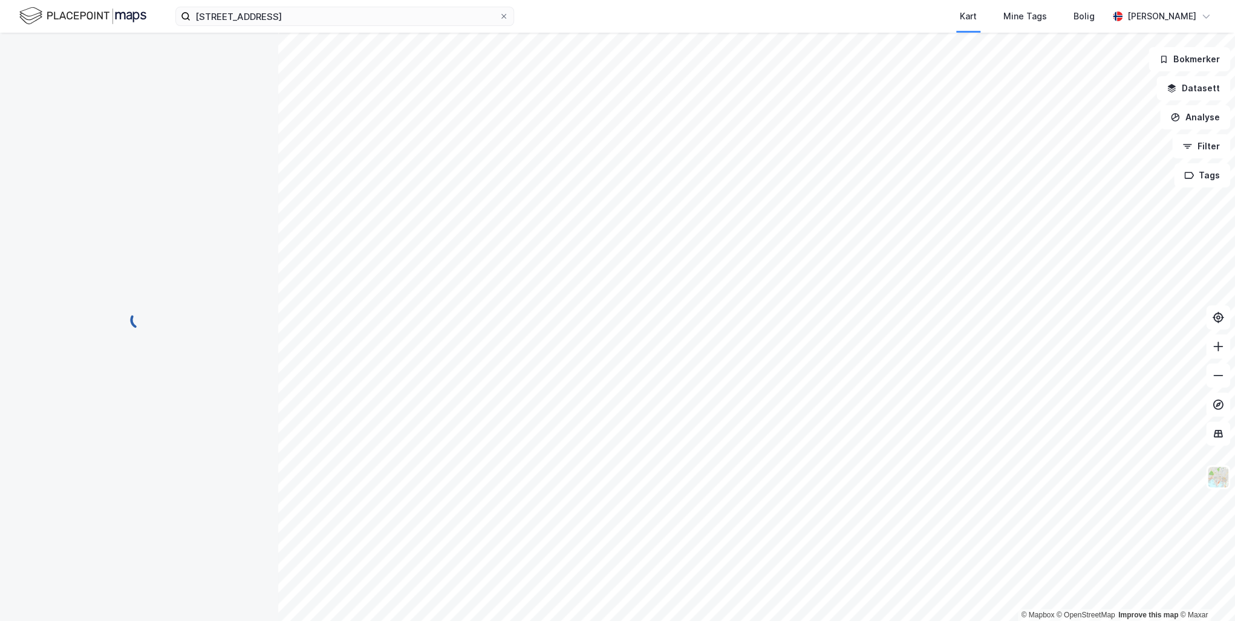
scroll to position [2, 0]
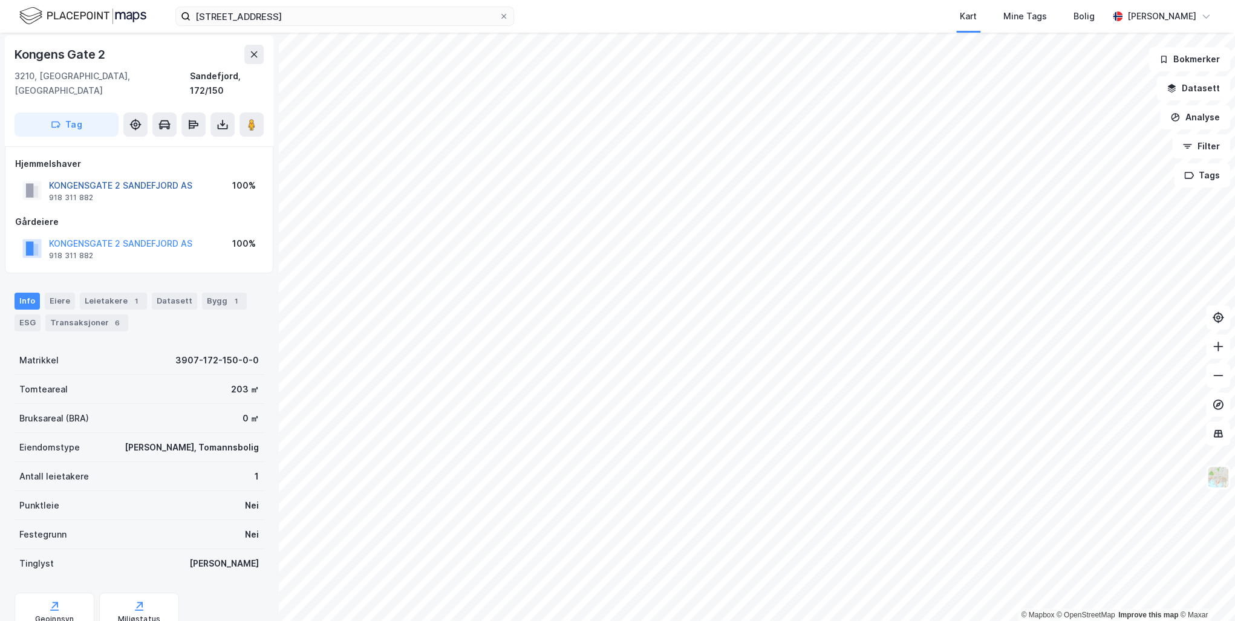
click at [0, 0] on button "KONGENSGATE 2 SANDEFJORD AS" at bounding box center [0, 0] width 0 height 0
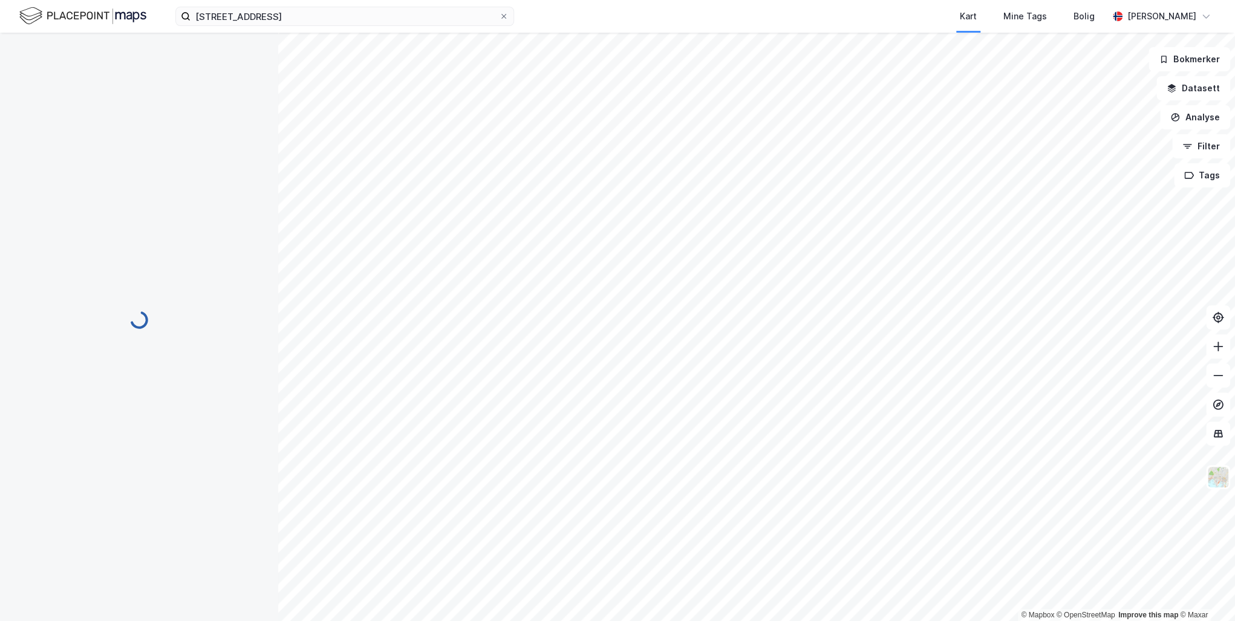
scroll to position [2, 0]
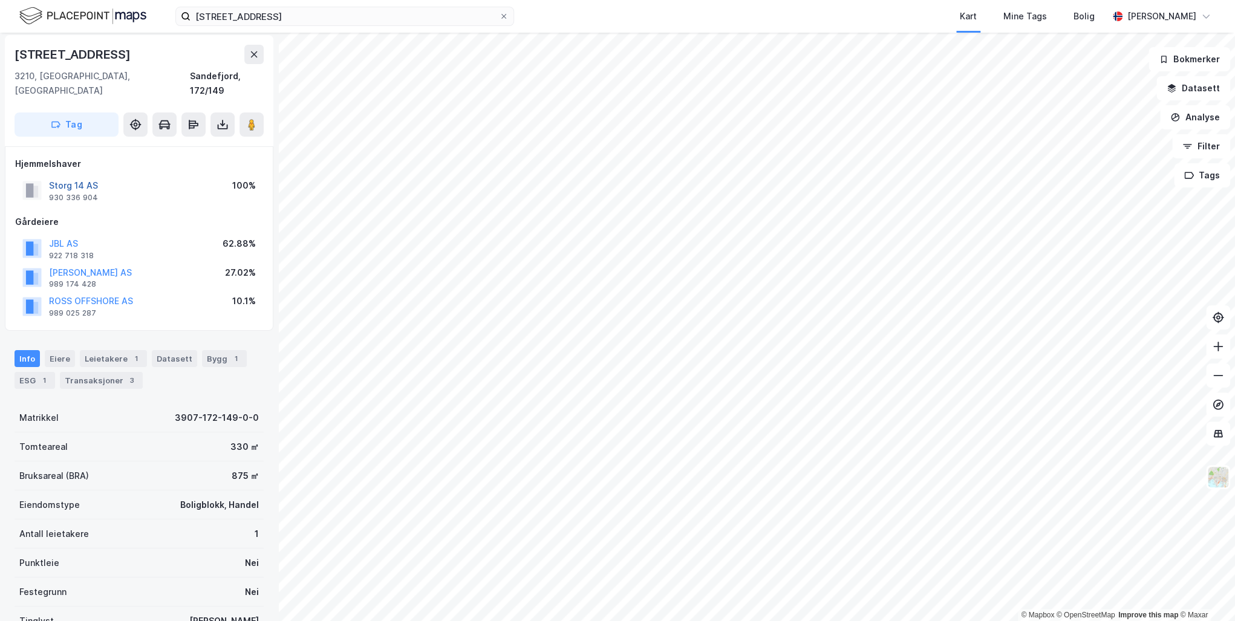
click at [0, 0] on button "Storg 14 AS" at bounding box center [0, 0] width 0 height 0
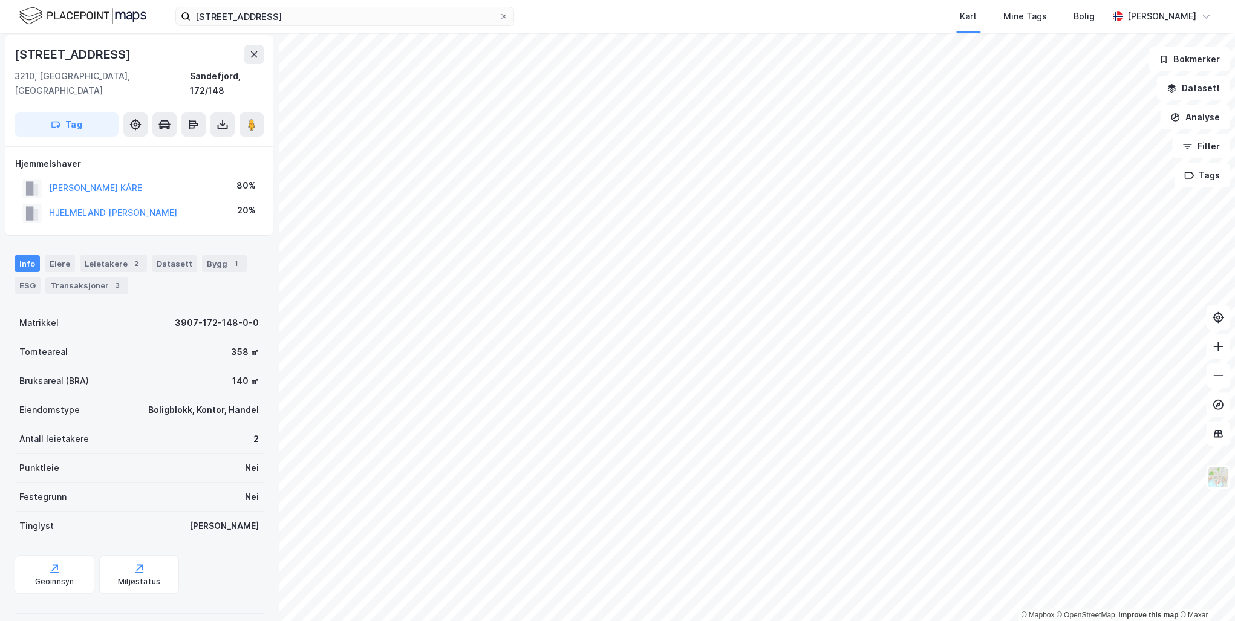
scroll to position [2, 0]
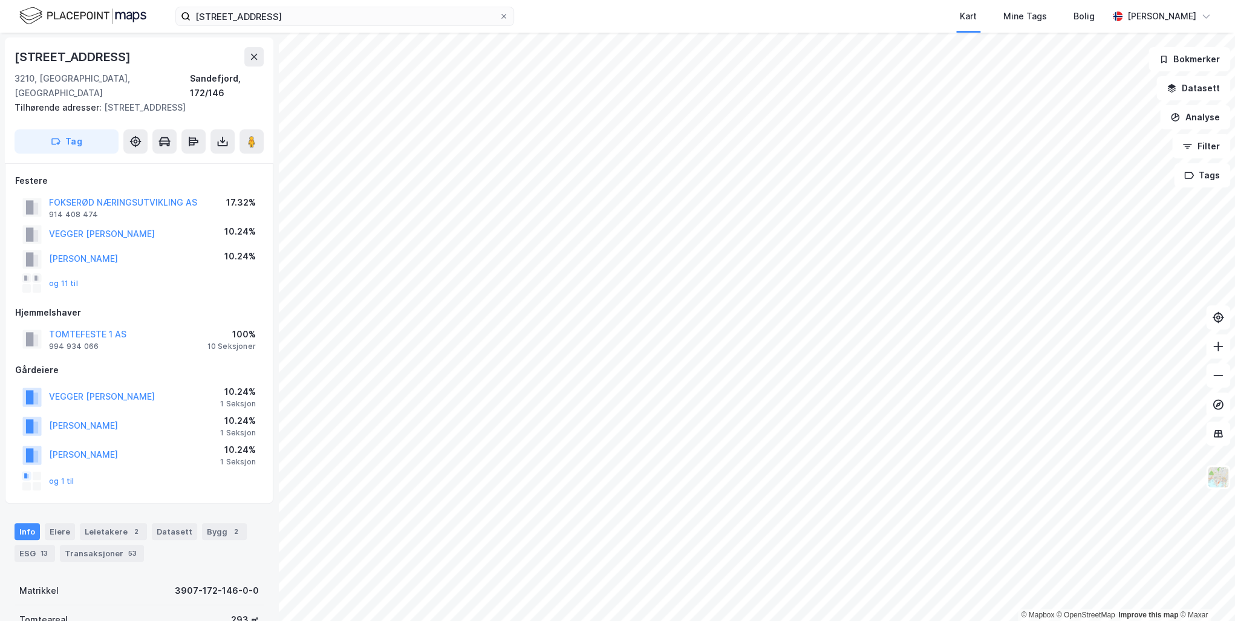
scroll to position [2, 0]
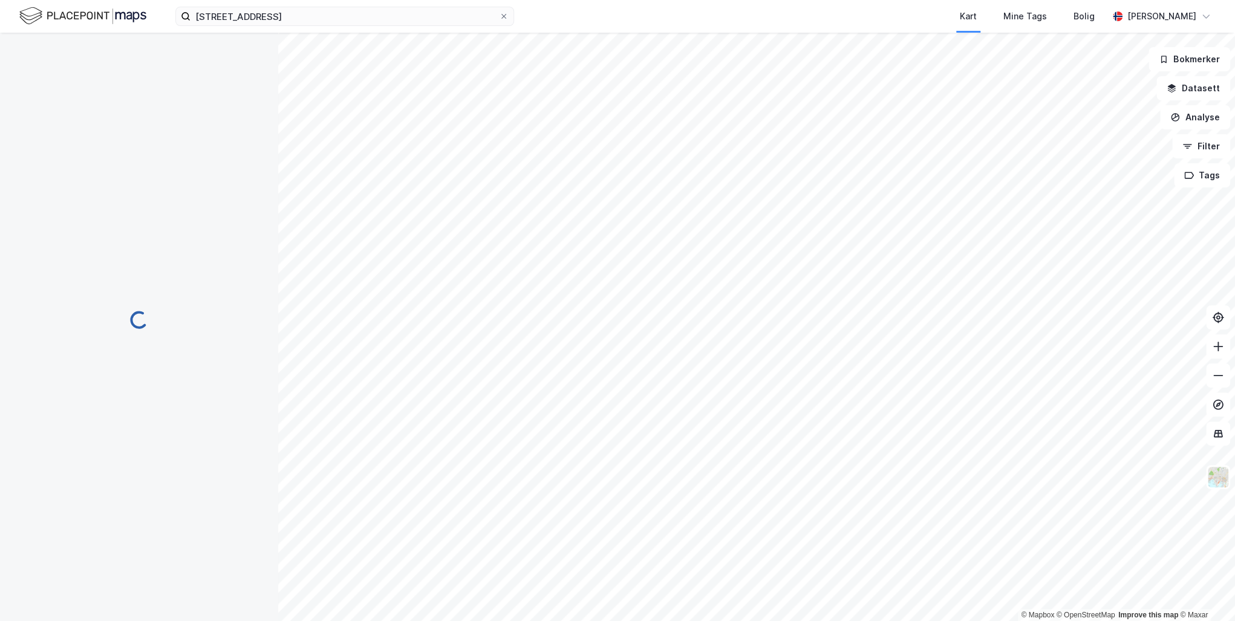
scroll to position [2, 0]
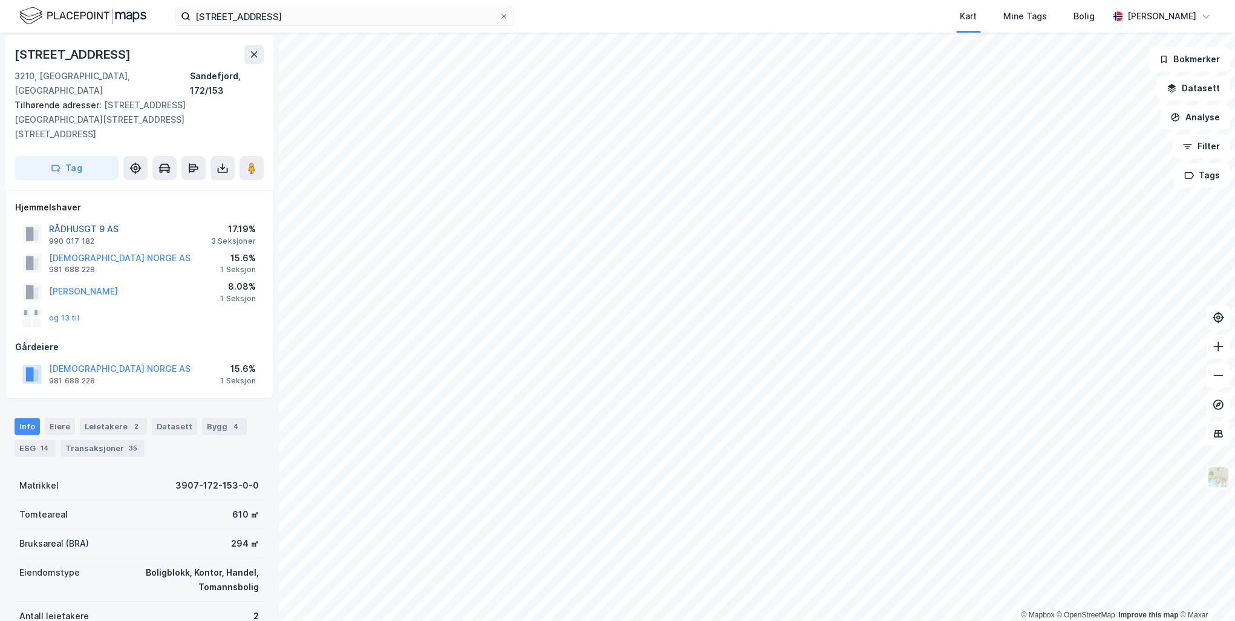
click at [0, 0] on button "RÅDHUSGT 9 AS" at bounding box center [0, 0] width 0 height 0
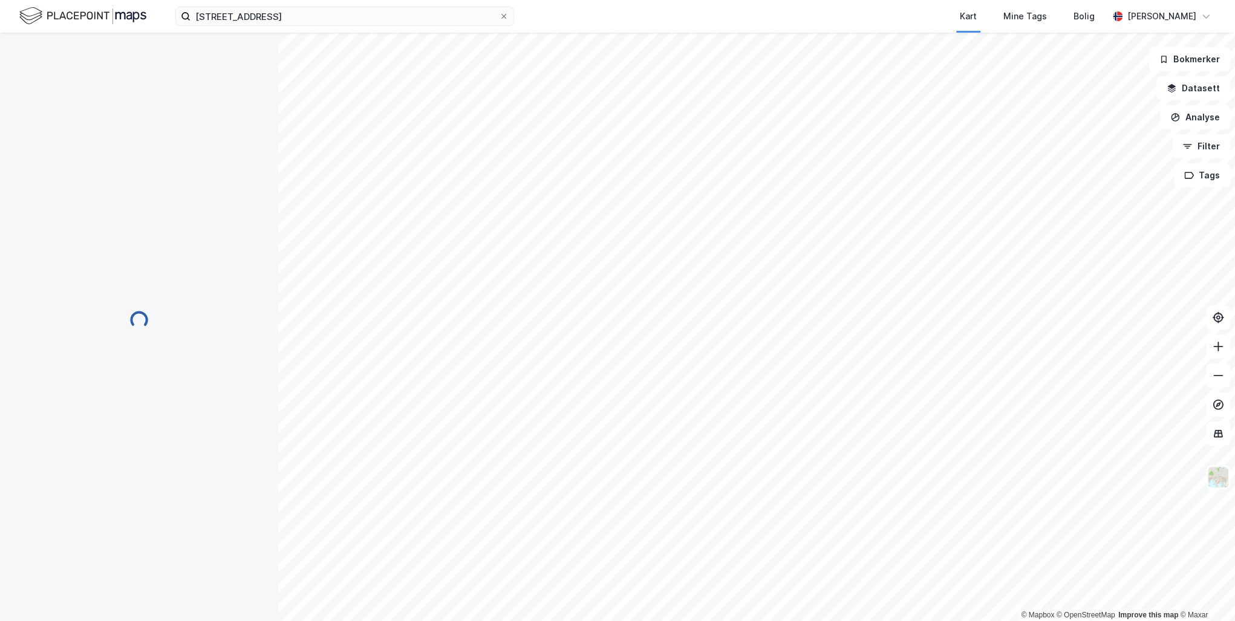
scroll to position [2, 0]
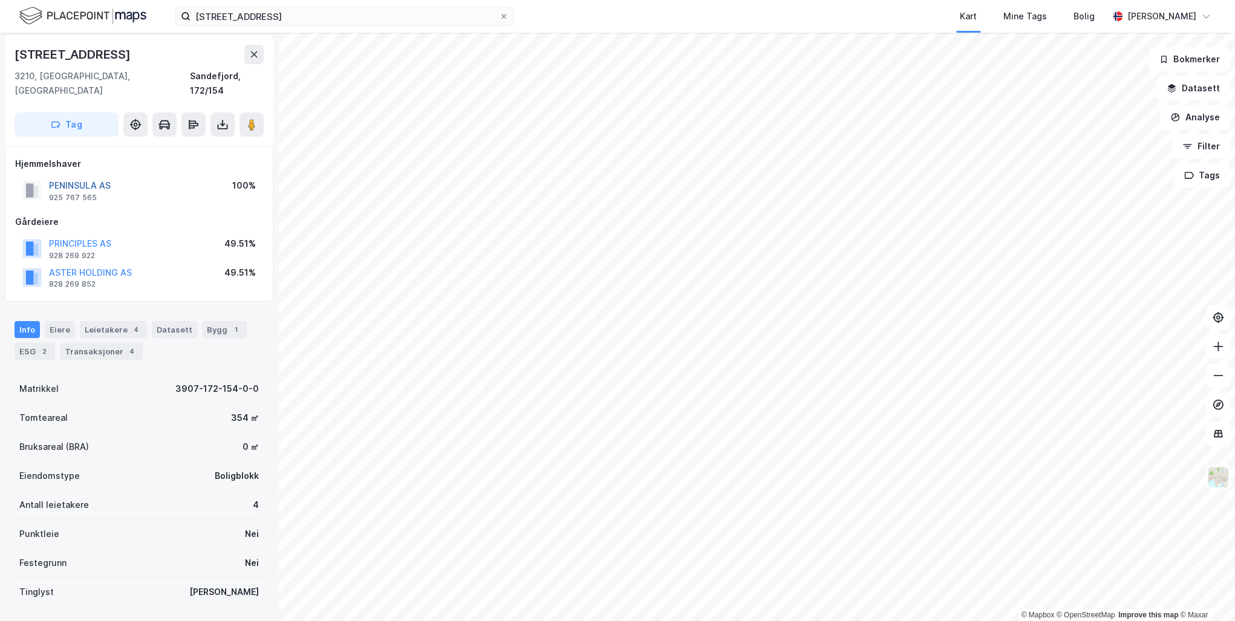
click at [0, 0] on button "PENINSULA AS" at bounding box center [0, 0] width 0 height 0
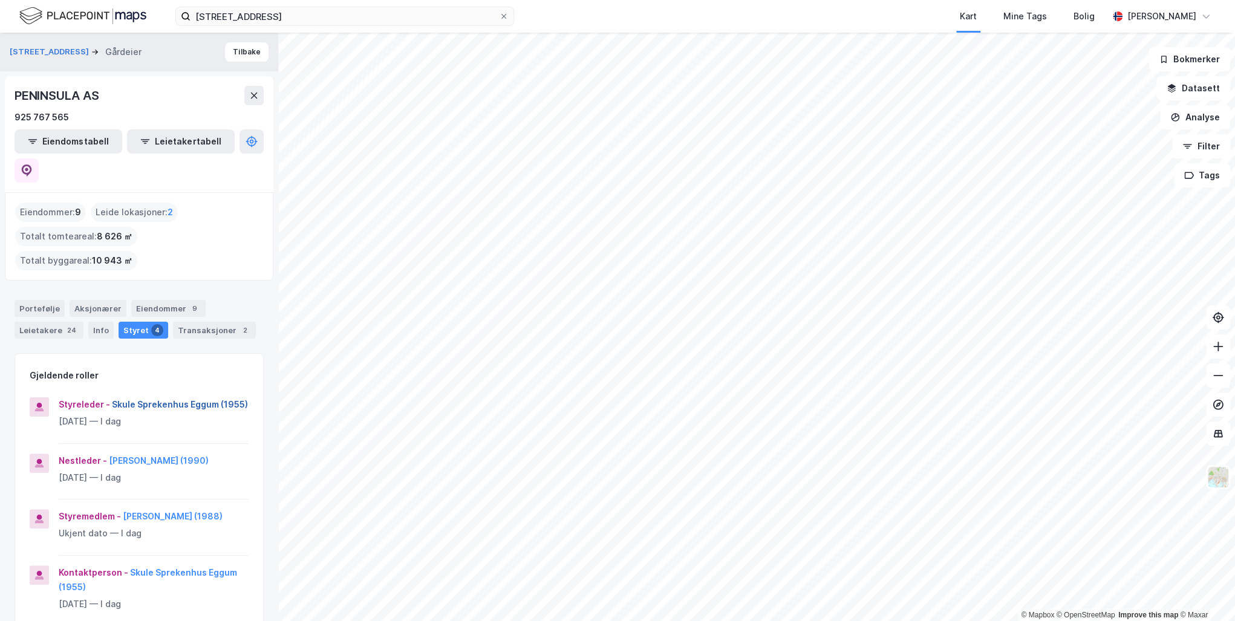
click at [0, 0] on button "Skule Sprekenhus Eggum (1955)" at bounding box center [0, 0] width 0 height 0
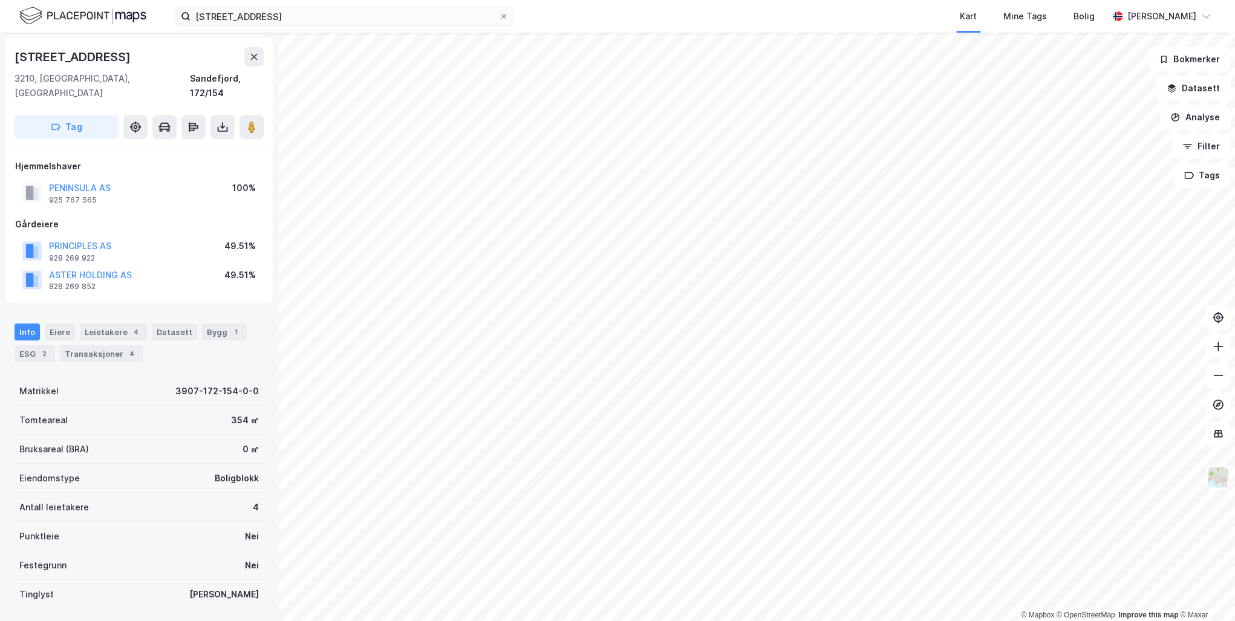
scroll to position [2, 0]
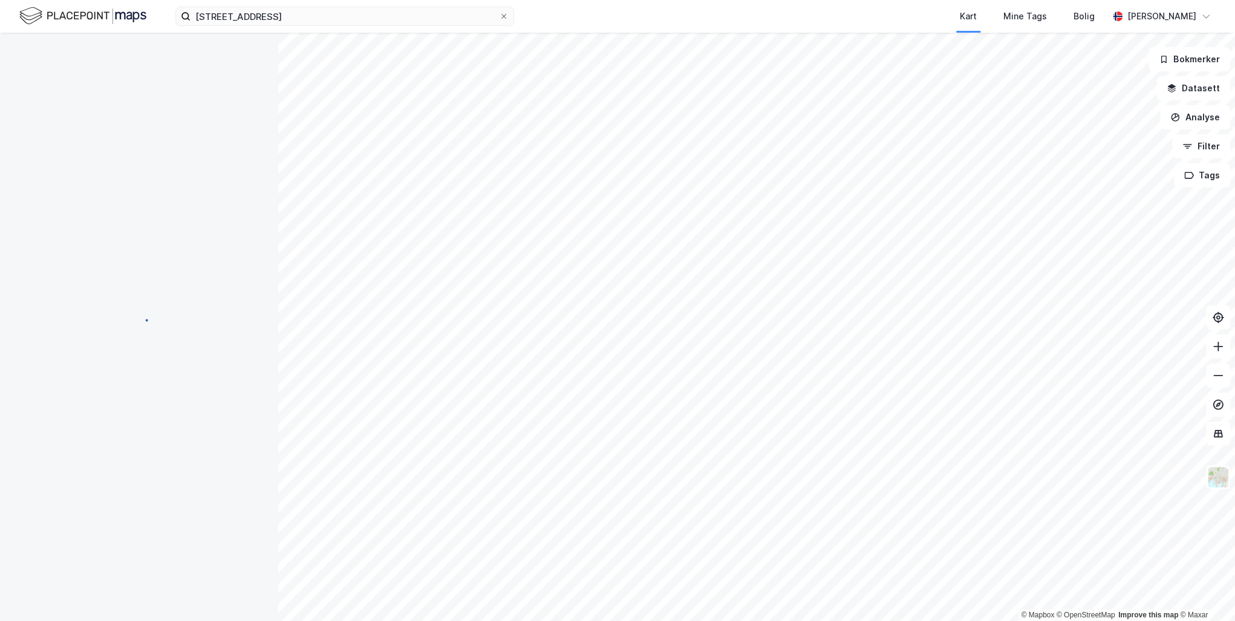
scroll to position [2, 0]
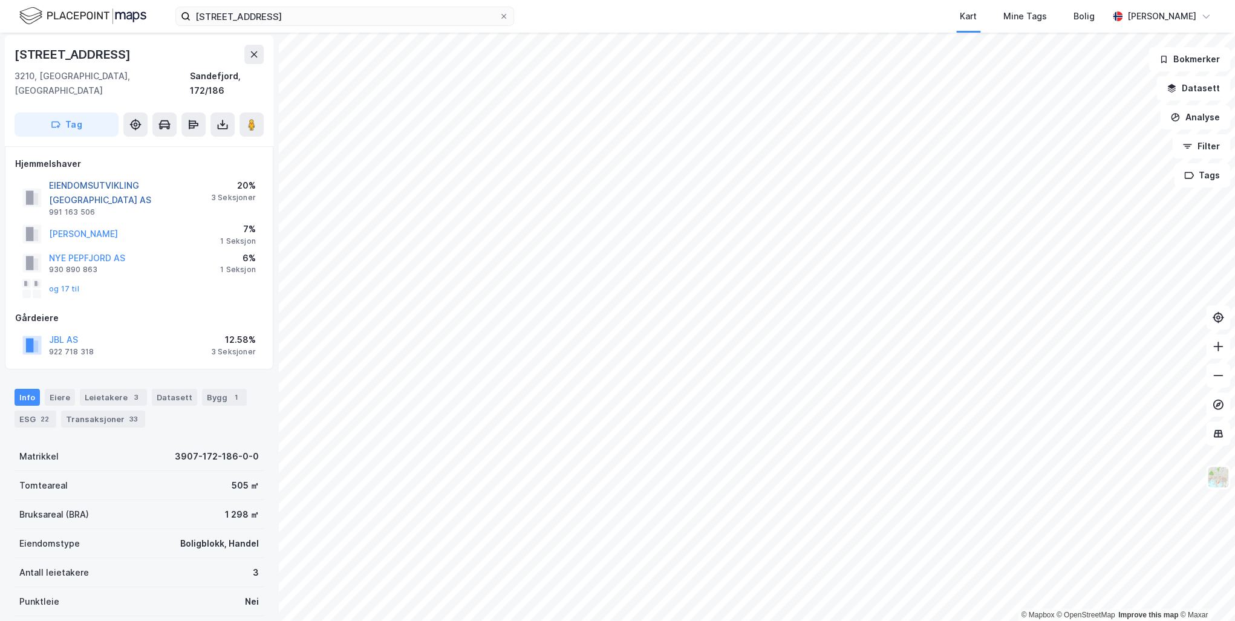
click at [0, 0] on button "EIENDOMSUTVIKLING VESTFOLD AS" at bounding box center [0, 0] width 0 height 0
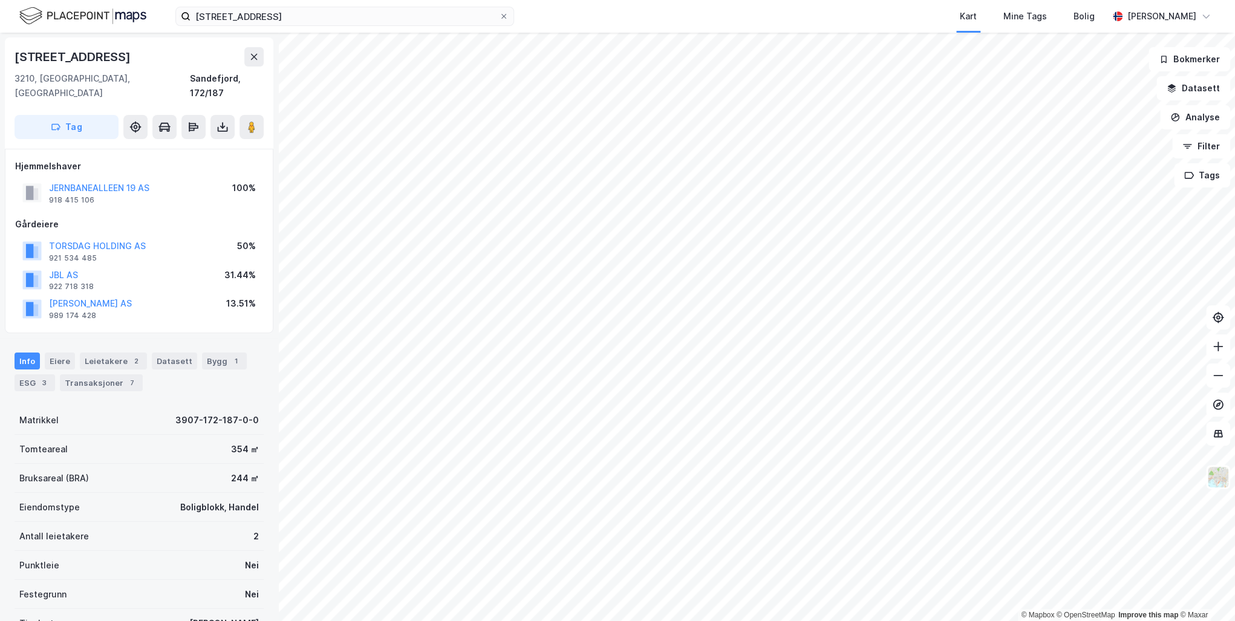
scroll to position [2, 0]
click at [0, 0] on button "JERNBANEALLEEN 19 AS" at bounding box center [0, 0] width 0 height 0
click at [0, 0] on button "STORGATEN 6 SANDEFJORD AS" at bounding box center [0, 0] width 0 height 0
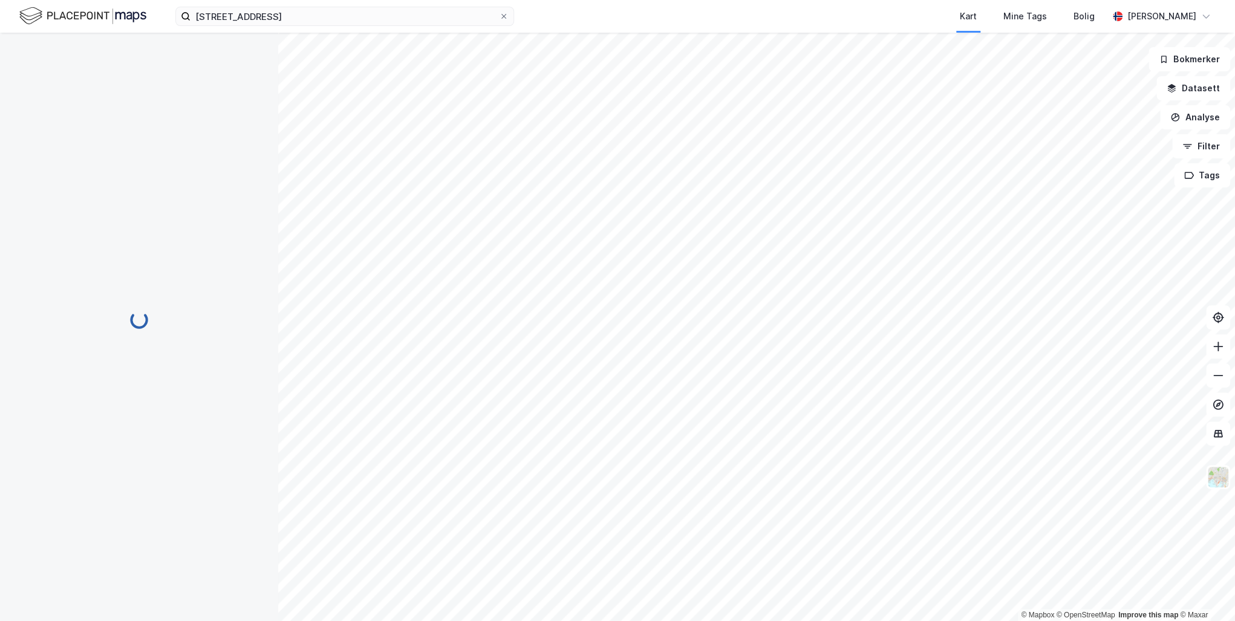
scroll to position [2, 0]
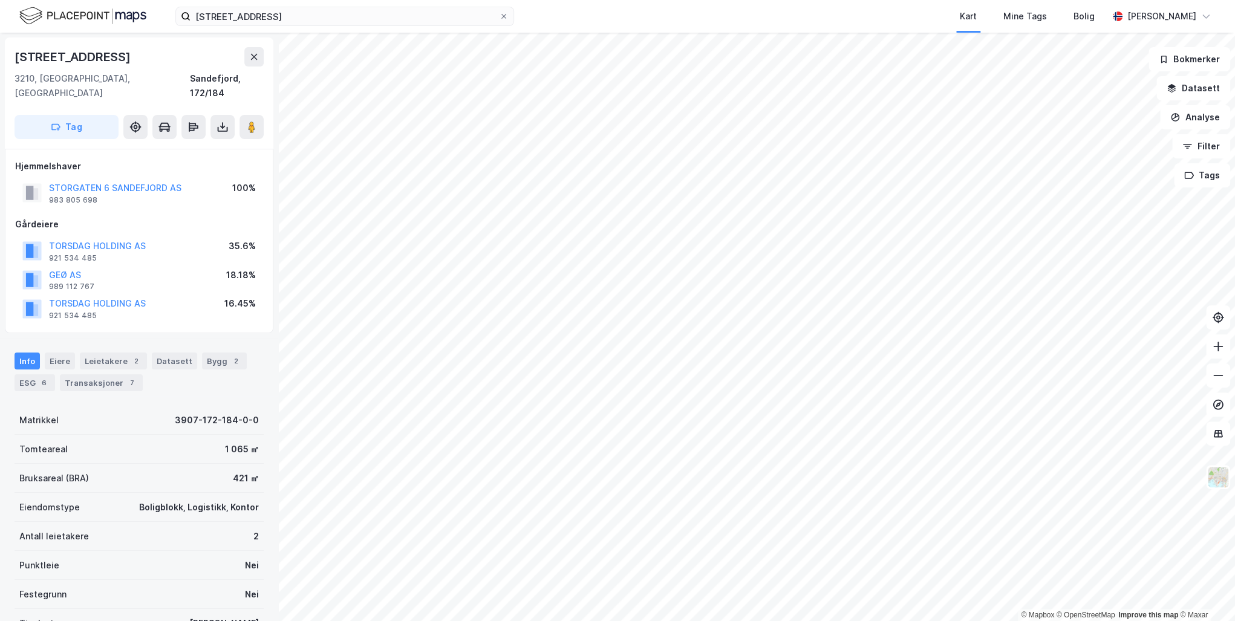
scroll to position [2, 0]
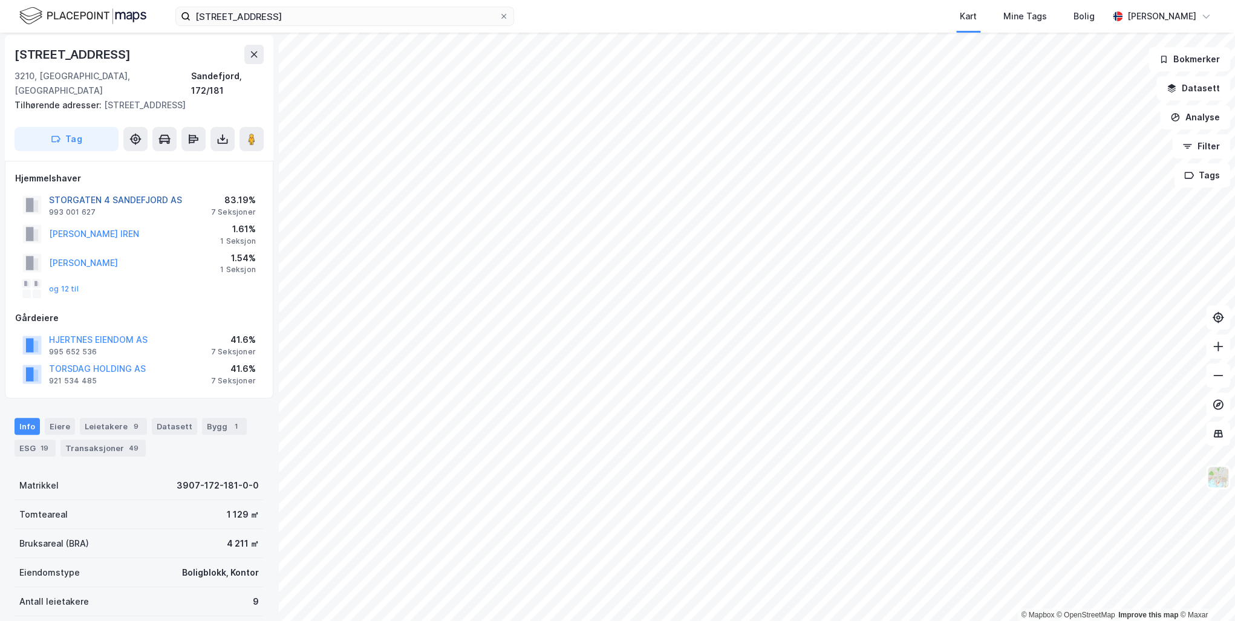
click at [0, 0] on button "STORGATEN 4 SANDEFJORD AS" at bounding box center [0, 0] width 0 height 0
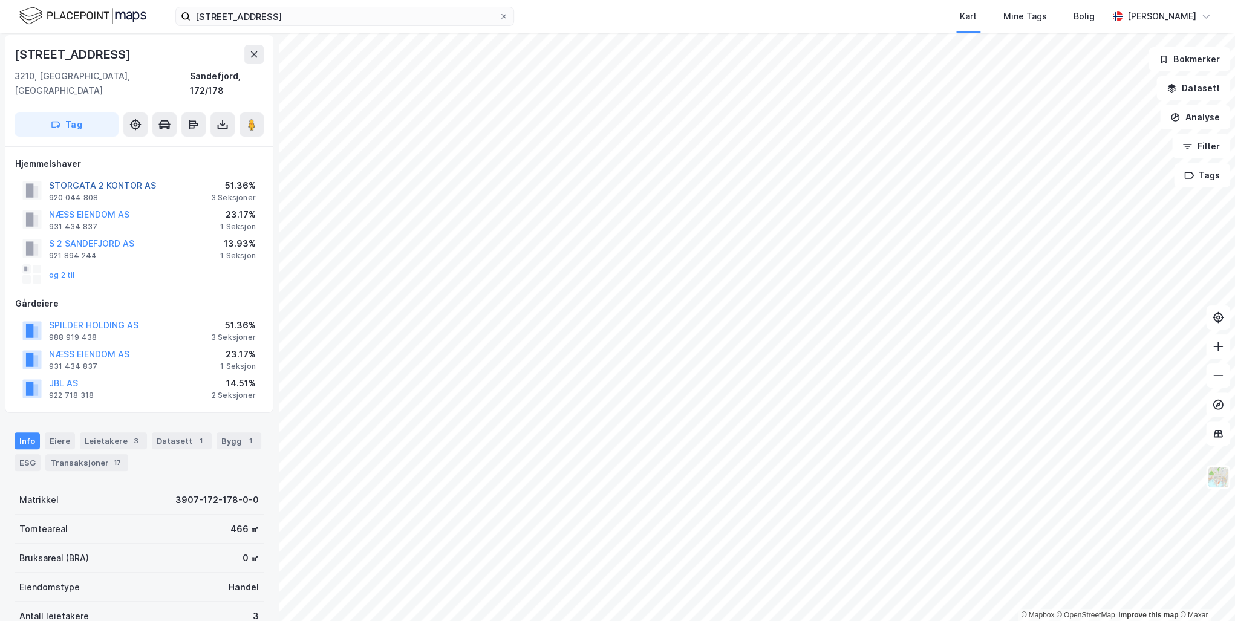
click at [0, 0] on button "STORGATA 2 KONTOR AS" at bounding box center [0, 0] width 0 height 0
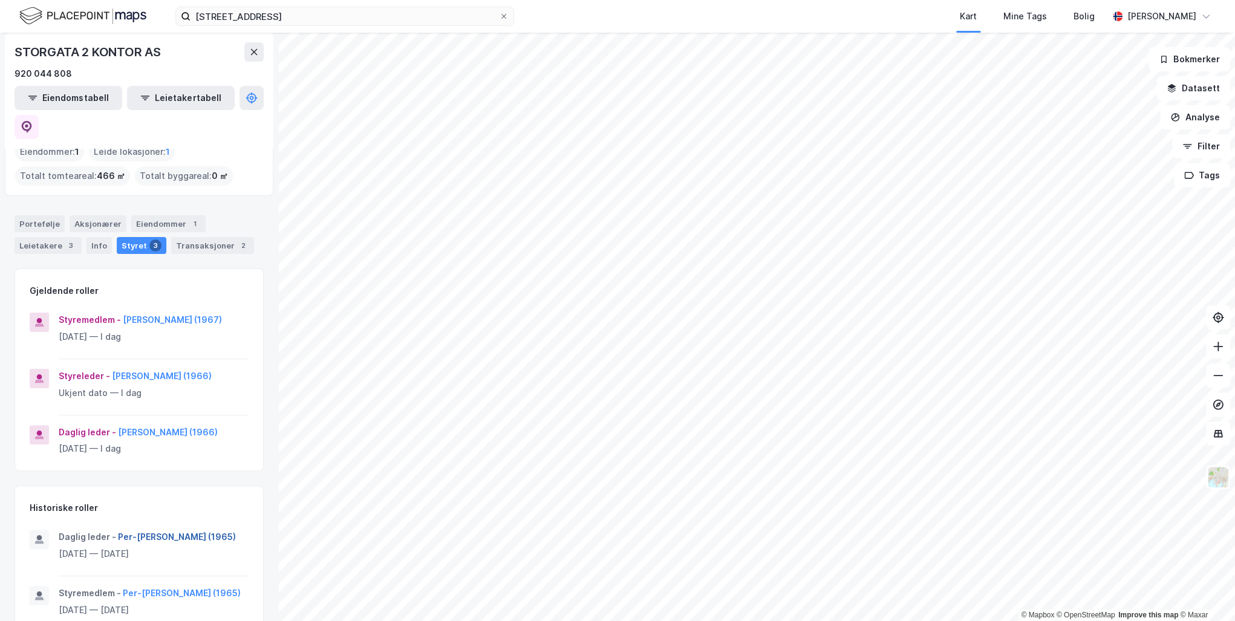
scroll to position [73, 0]
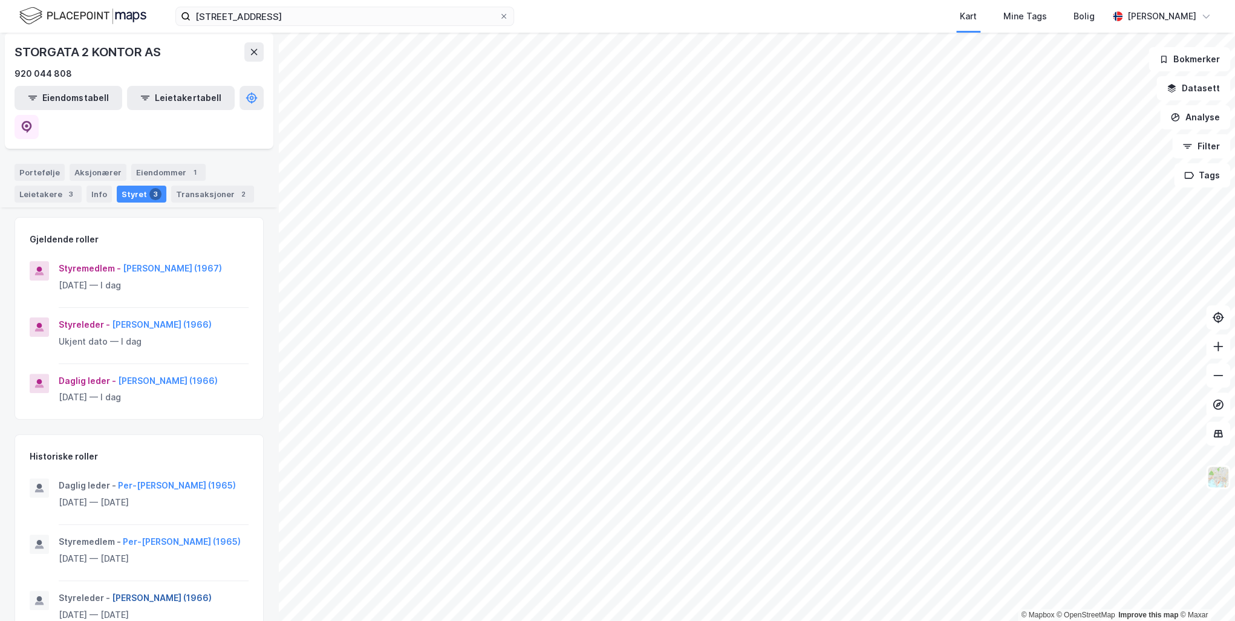
click at [0, 0] on button "Jean Borrelly Linaae (1966)" at bounding box center [0, 0] width 0 height 0
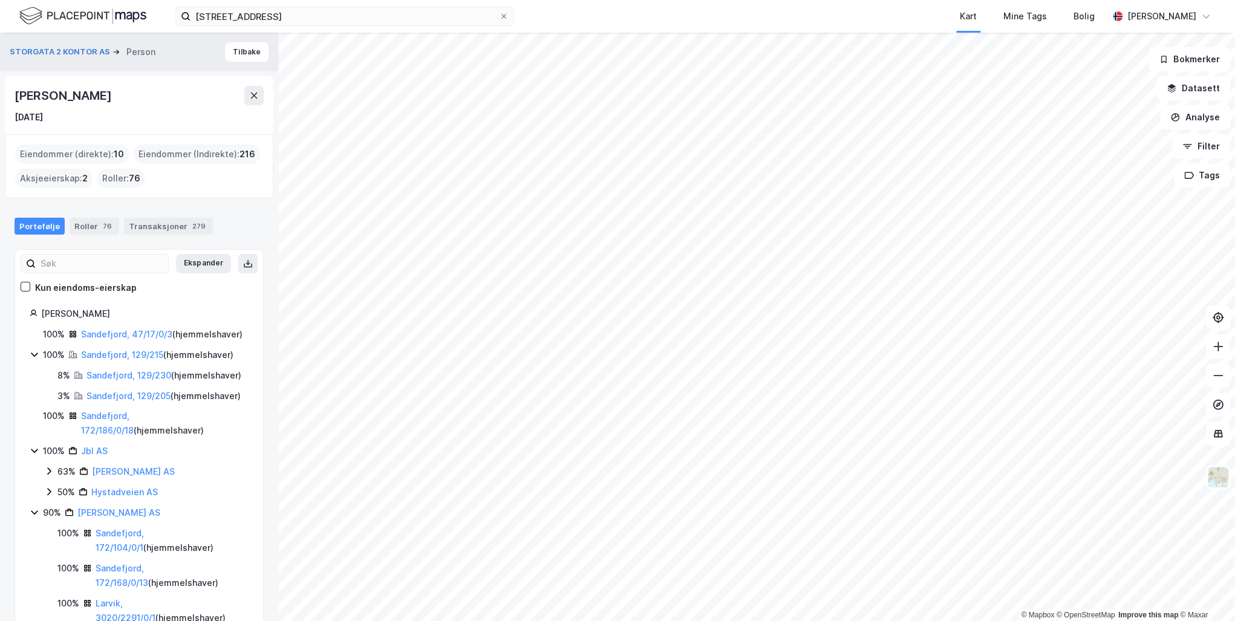
drag, startPoint x: 136, startPoint y: 97, endPoint x: 22, endPoint y: 91, distance: 113.3
click at [22, 91] on div "Jean Borrelly Linaae" at bounding box center [139, 95] width 249 height 19
drag, startPoint x: 22, startPoint y: 91, endPoint x: 125, endPoint y: 113, distance: 104.4
click at [125, 113] on div "23. juli 1966" at bounding box center [139, 117] width 249 height 15
drag, startPoint x: 17, startPoint y: 97, endPoint x: 140, endPoint y: 99, distance: 123.4
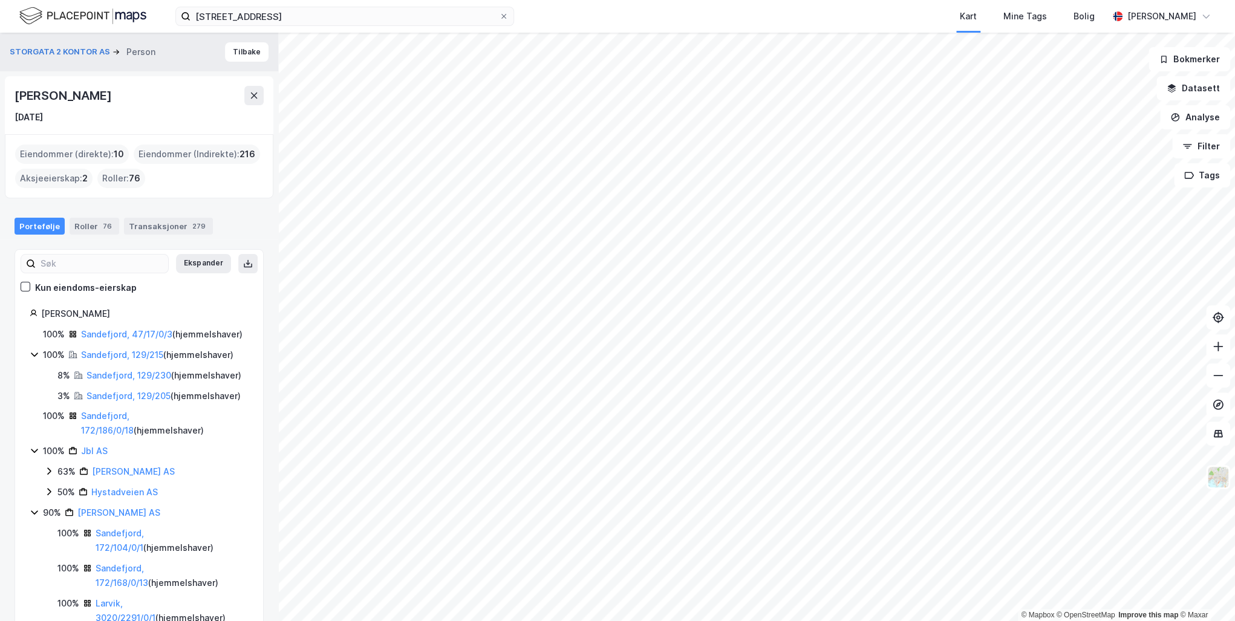
click at [140, 99] on div "Jean Borrelly Linaae" at bounding box center [139, 95] width 249 height 19
drag, startPoint x: 140, startPoint y: 99, endPoint x: 105, endPoint y: 94, distance: 35.4
copy div "Jean Borrelly Linaae"
click at [251, 100] on icon at bounding box center [254, 96] width 10 height 10
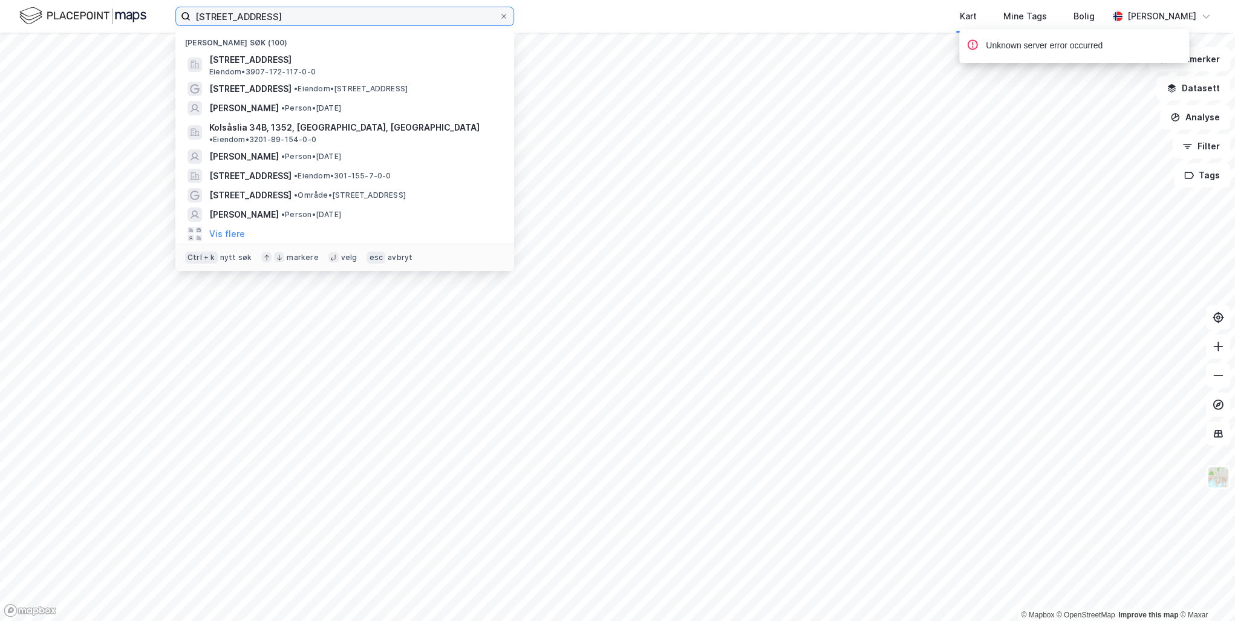
drag, startPoint x: 313, startPoint y: 17, endPoint x: 123, endPoint y: 24, distance: 190.7
click at [123, 24] on div "Stockfleths gate 9 Nylige søk (100) Stockfleths gate 9, 3210, SANDEFJORD, SANDE…" at bounding box center [617, 16] width 1235 height 33
paste input "Lisa Huseklepp"
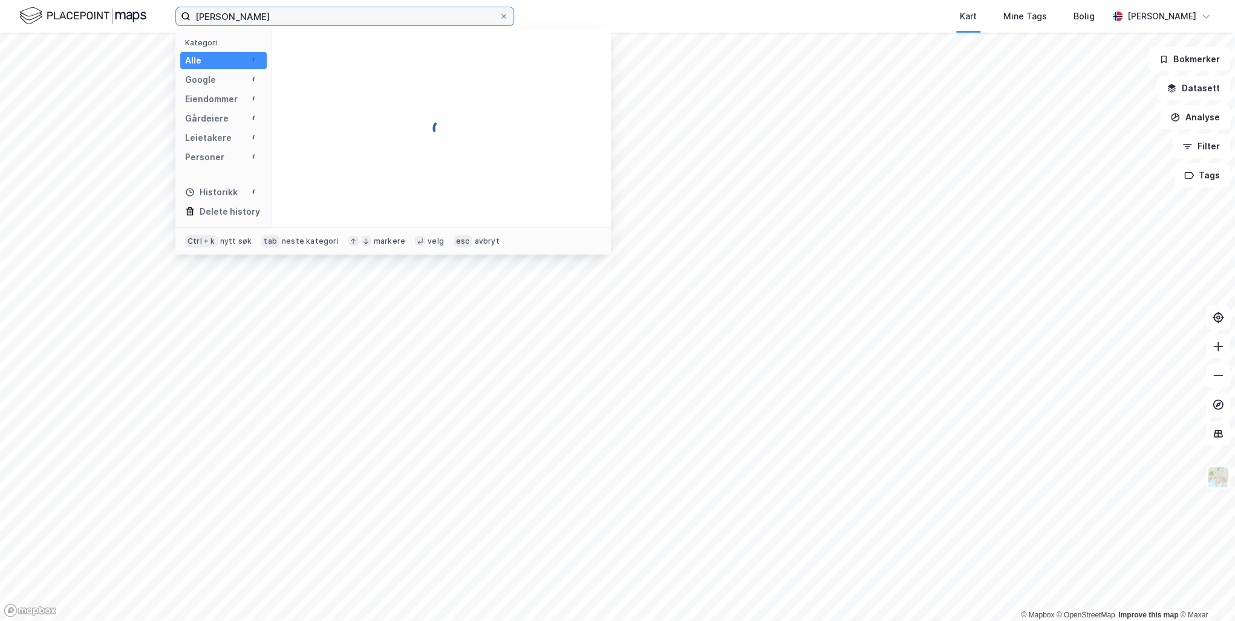
type input "Lisa Huseklepp"
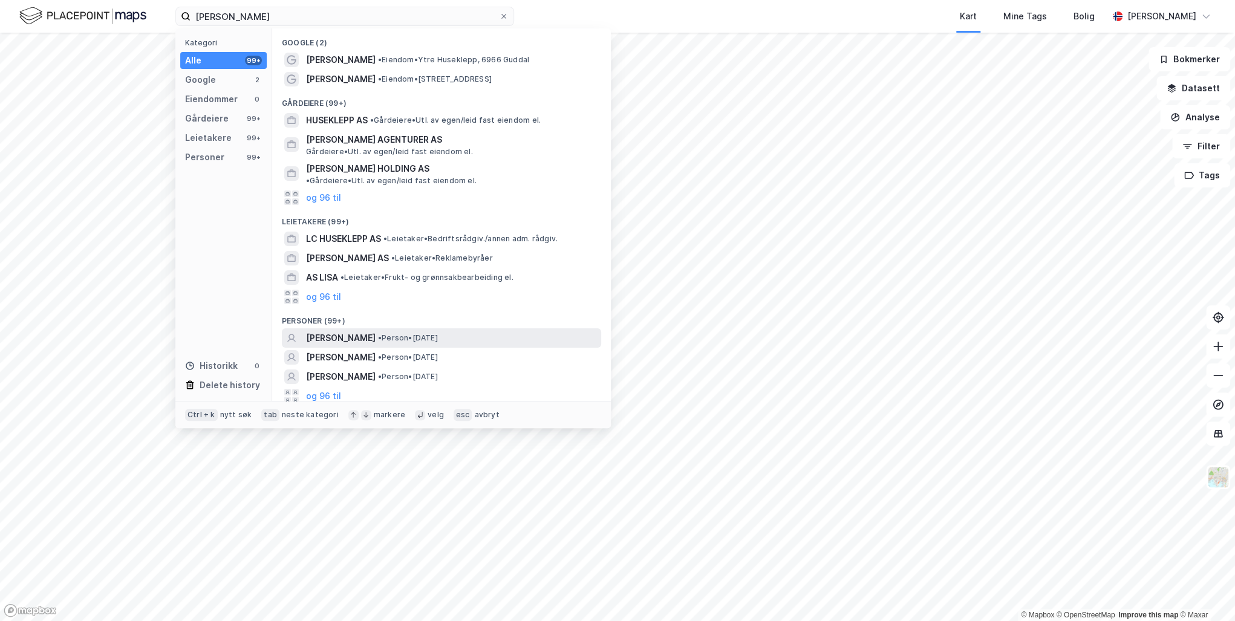
click at [345, 331] on span "LISA CARINE HUSEKLEPP" at bounding box center [341, 338] width 70 height 15
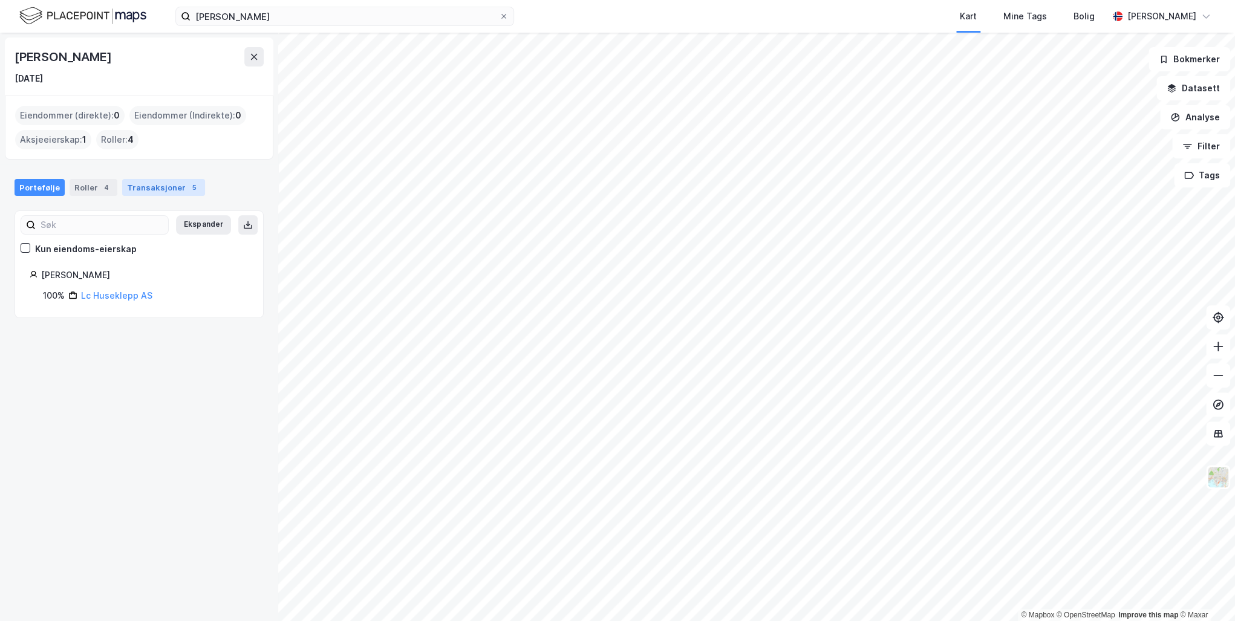
click at [165, 187] on div "Transaksjoner 5" at bounding box center [163, 187] width 83 height 17
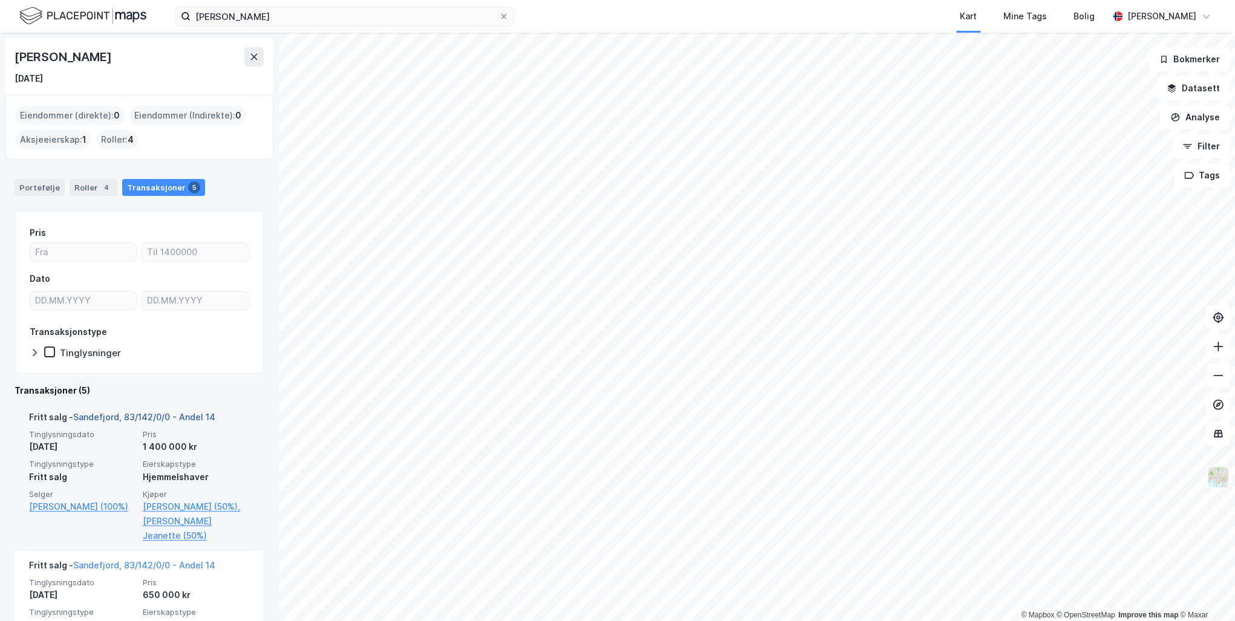
click at [115, 420] on link "Sandefjord, 83/142/0/0 - Andel 14" at bounding box center [144, 417] width 142 height 10
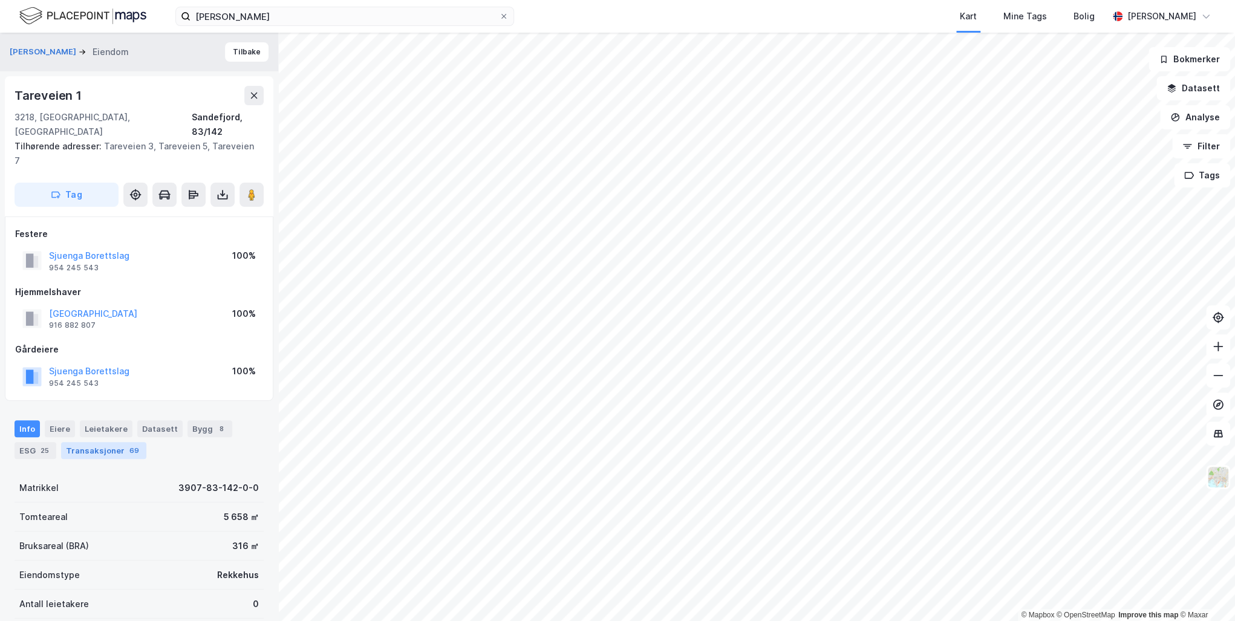
scroll to position [2, 0]
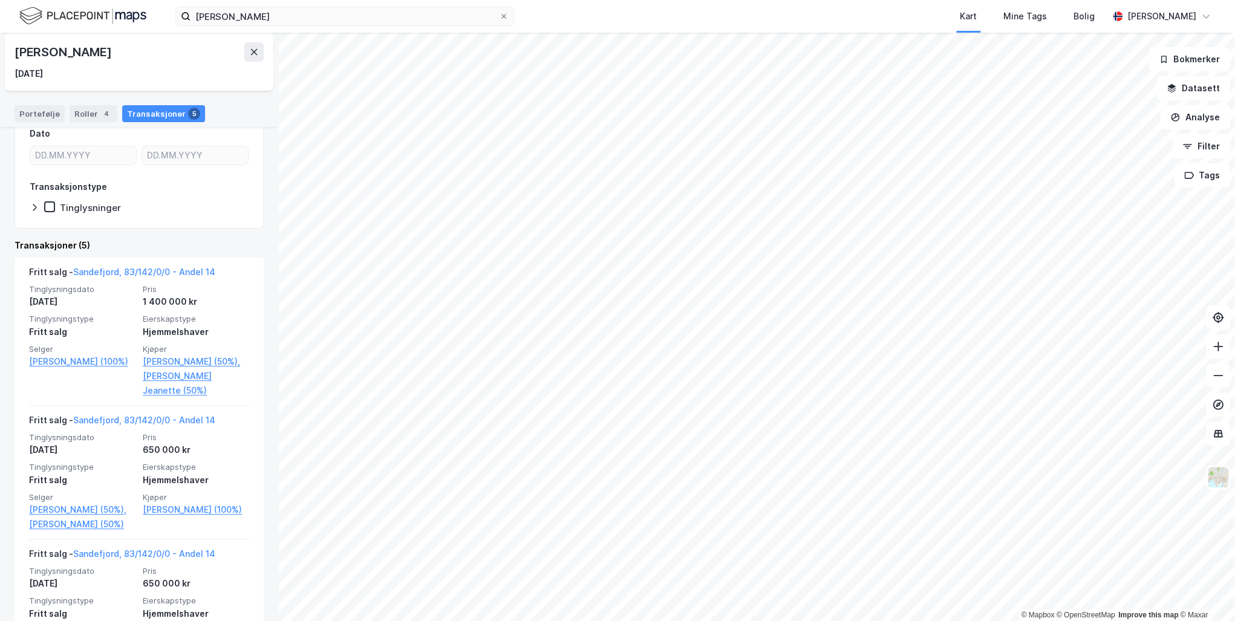
scroll to position [535, 0]
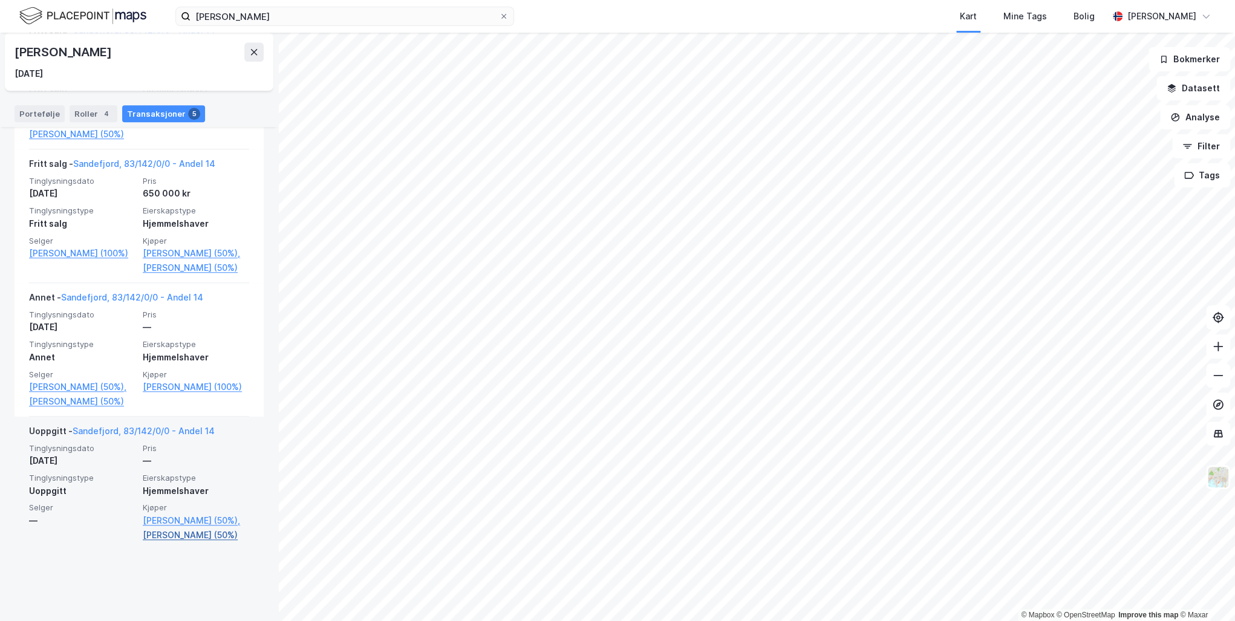
click at [186, 543] on link "Hansen Mats (50%)" at bounding box center [196, 535] width 106 height 15
